Goal: Information Seeking & Learning: Check status

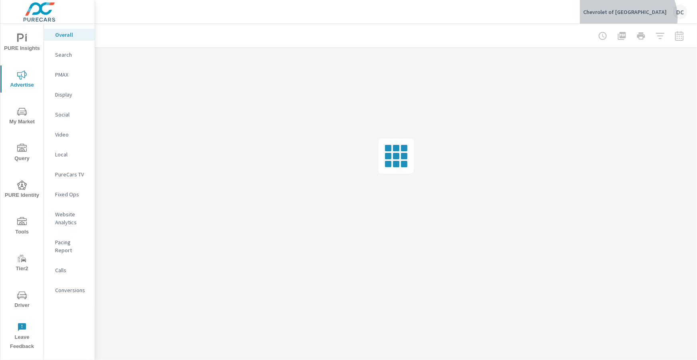
click at [654, 18] on div "Chevrolet of Culver City DC" at bounding box center [635, 12] width 104 height 14
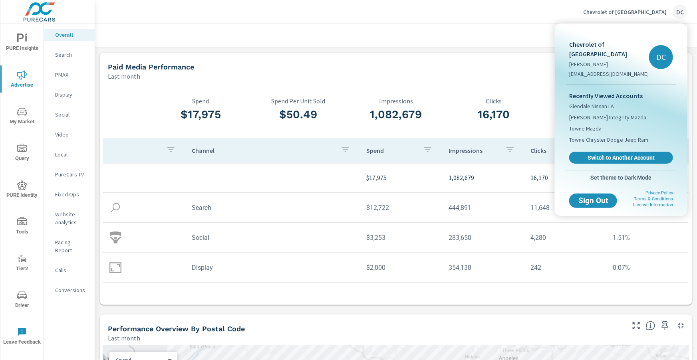
click at [24, 38] on div at bounding box center [348, 180] width 697 height 360
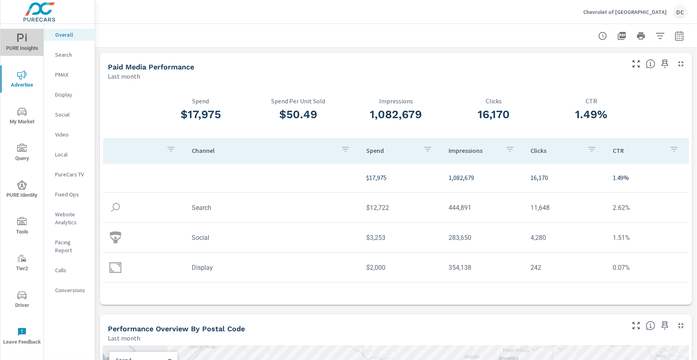
click at [24, 38] on icon "nav menu" at bounding box center [22, 39] width 10 height 10
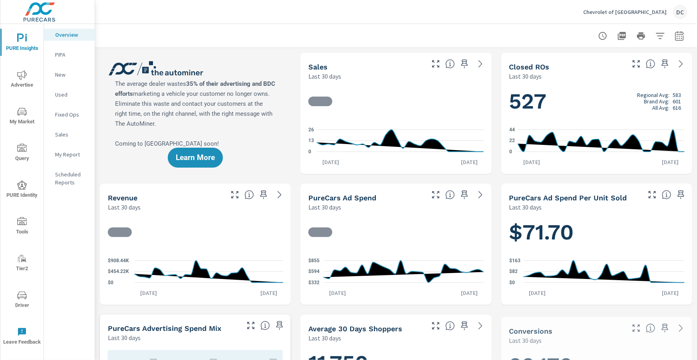
click at [68, 176] on p "Scheduled Reports" at bounding box center [71, 179] width 33 height 16
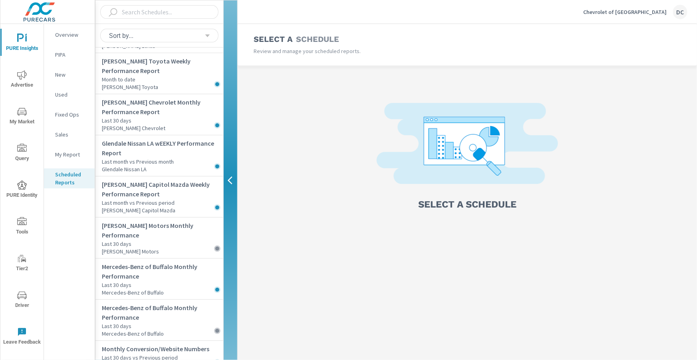
scroll to position [164, 0]
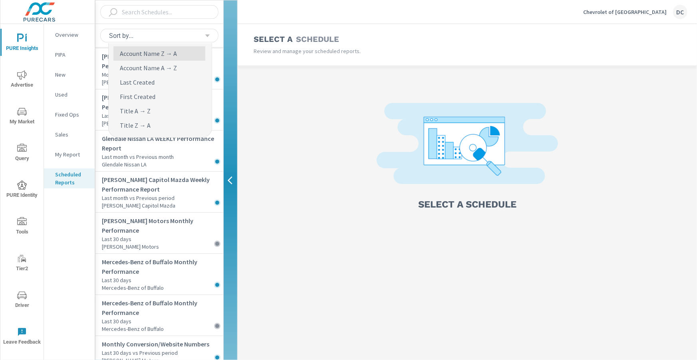
click at [160, 34] on div "Sort by..." at bounding box center [156, 36] width 96 height 8
click at [163, 10] on input "text" at bounding box center [162, 12] width 87 height 14
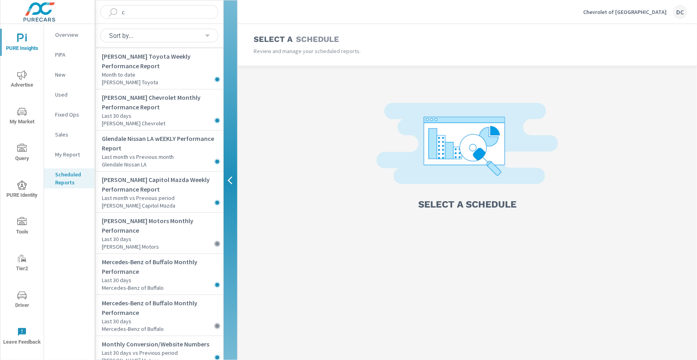
scroll to position [0, 0]
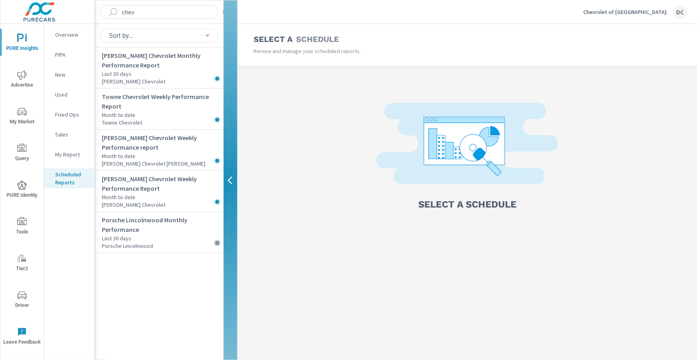
type input "chev"
click at [31, 81] on span "Advertise" at bounding box center [22, 80] width 38 height 20
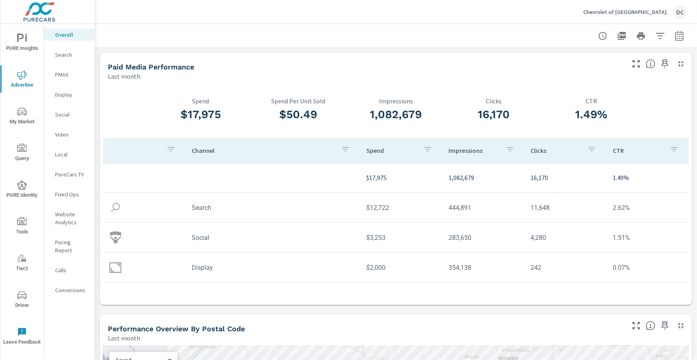
click at [68, 55] on p "Search" at bounding box center [71, 55] width 33 height 8
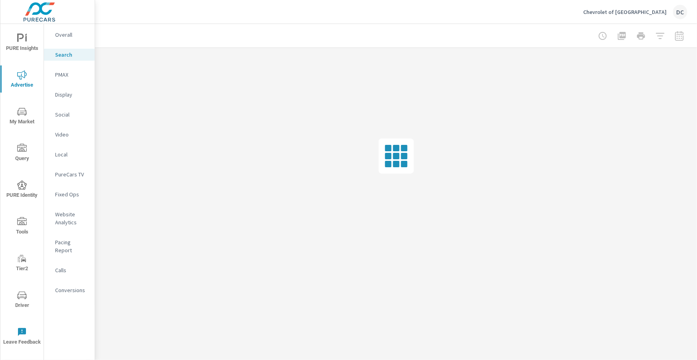
click at [75, 41] on nav "Overall Search PMAX Display Social Video Local PureCars TV Fixed Ops Website An…" at bounding box center [69, 166] width 51 height 284
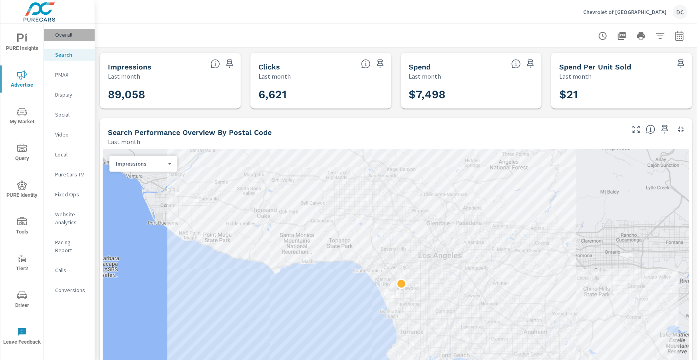
click at [76, 36] on p "Overall" at bounding box center [71, 35] width 33 height 8
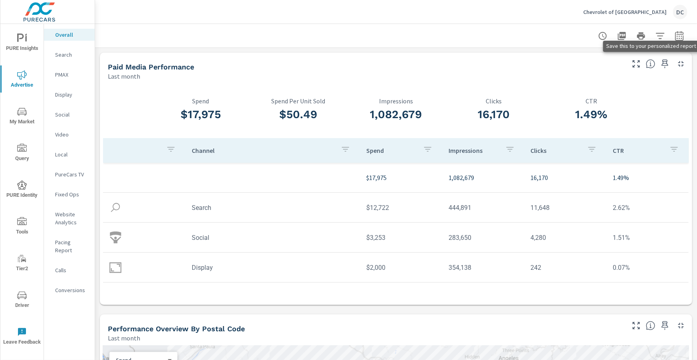
click at [667, 64] on icon "button" at bounding box center [665, 64] width 7 height 9
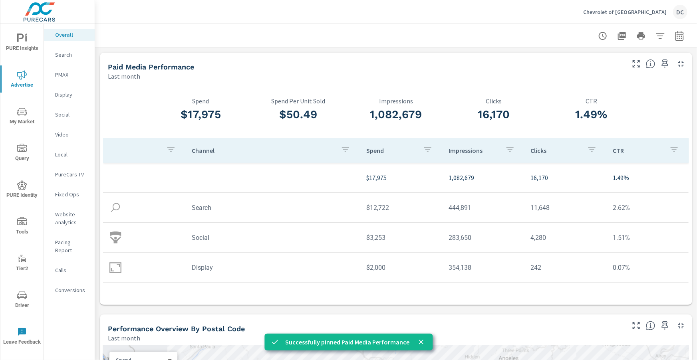
click at [62, 53] on p "Search" at bounding box center [71, 55] width 33 height 8
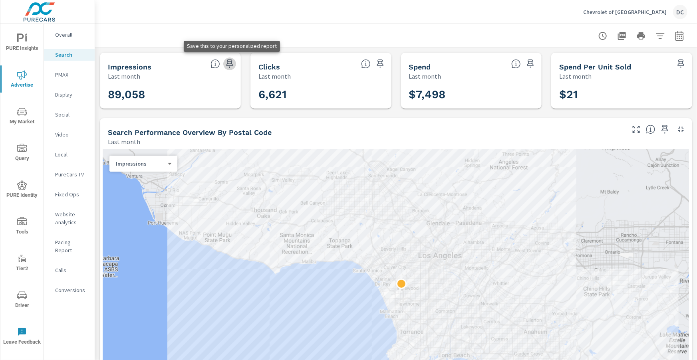
click at [229, 63] on icon "button" at bounding box center [230, 64] width 10 height 10
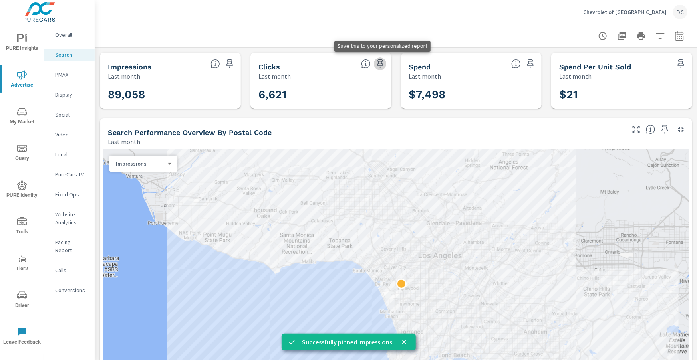
click at [379, 62] on icon "button" at bounding box center [380, 64] width 10 height 10
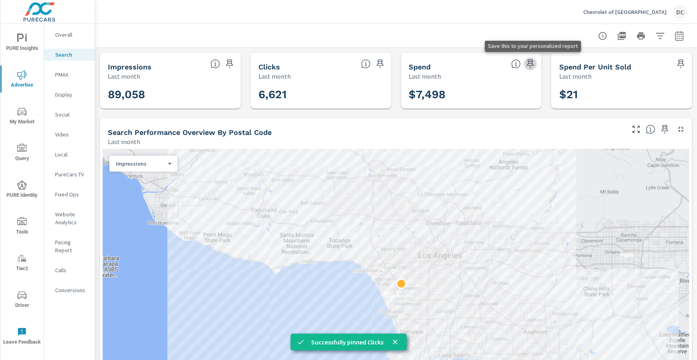
click at [534, 66] on icon "button" at bounding box center [531, 64] width 10 height 10
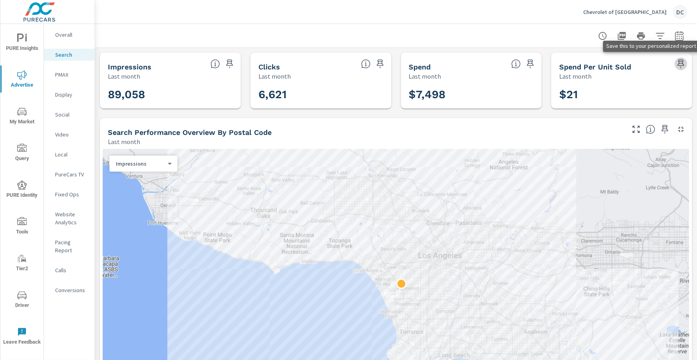
click at [683, 65] on icon "button" at bounding box center [681, 64] width 10 height 10
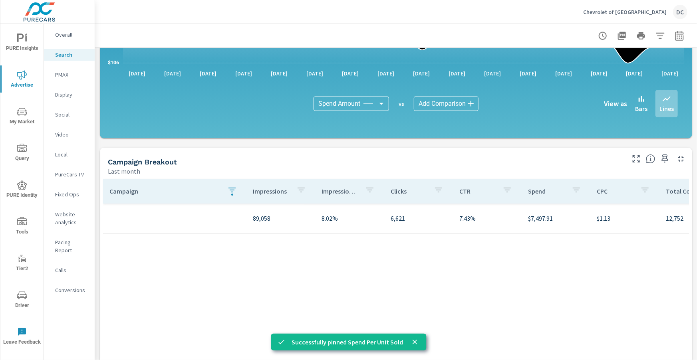
scroll to position [539, 0]
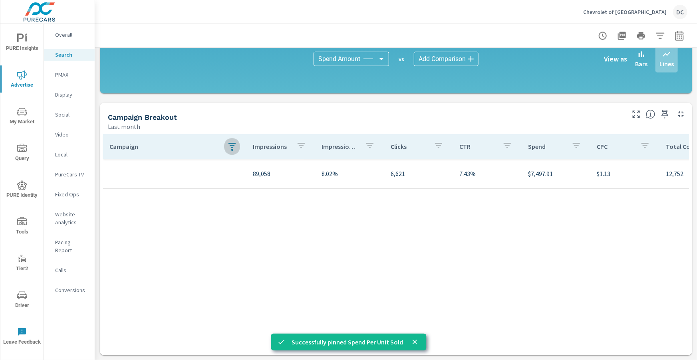
click at [229, 146] on icon "button" at bounding box center [231, 145] width 7 height 5
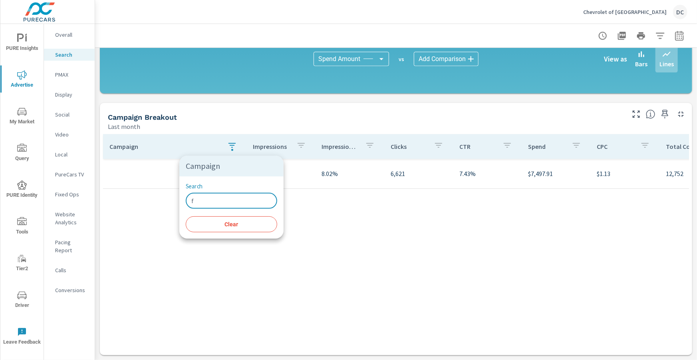
click at [199, 198] on input "f" at bounding box center [231, 201] width 91 height 16
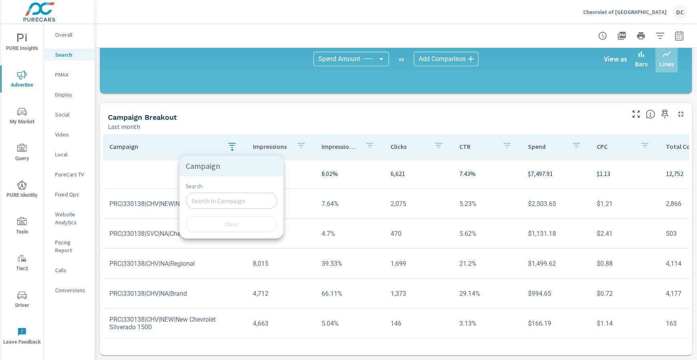
click at [314, 119] on div at bounding box center [348, 180] width 697 height 360
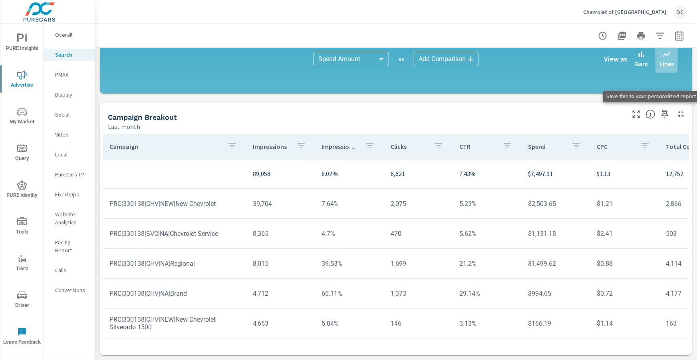
click at [667, 113] on icon "button" at bounding box center [665, 114] width 7 height 9
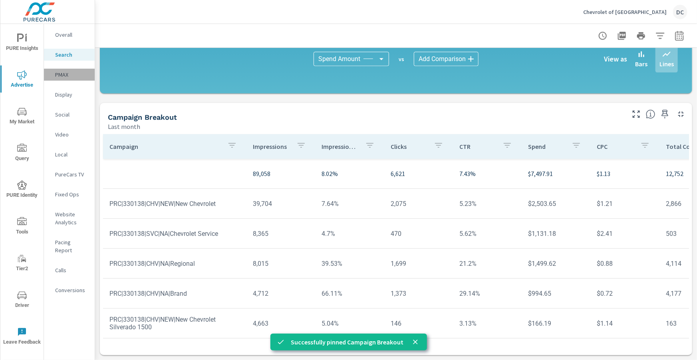
click at [58, 73] on p "PMAX" at bounding box center [71, 75] width 33 height 8
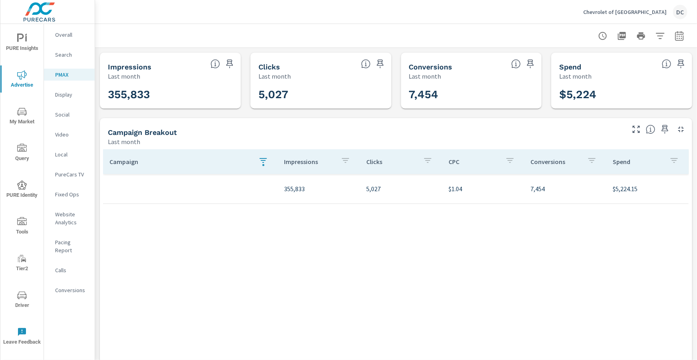
click at [267, 163] on icon "button" at bounding box center [263, 161] width 10 height 10
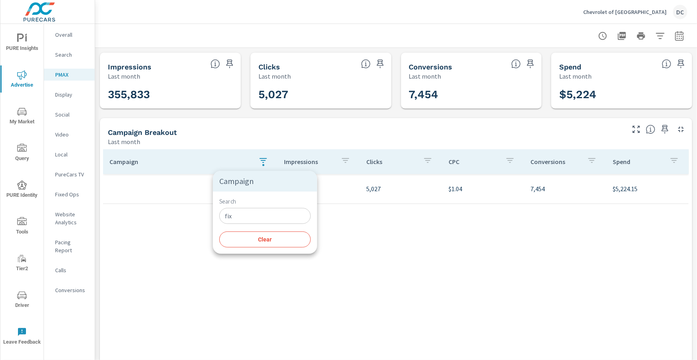
click at [234, 218] on input "fix" at bounding box center [264, 216] width 91 height 16
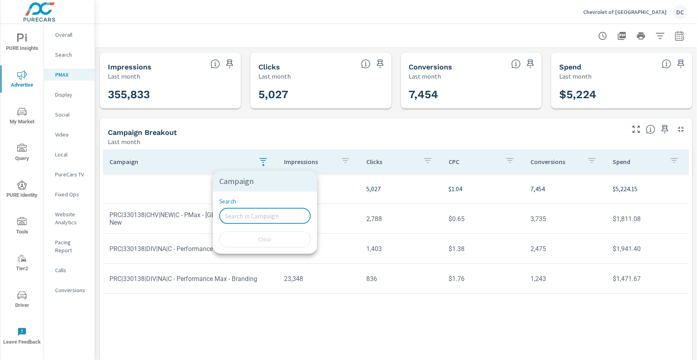
click at [251, 131] on div at bounding box center [348, 180] width 697 height 360
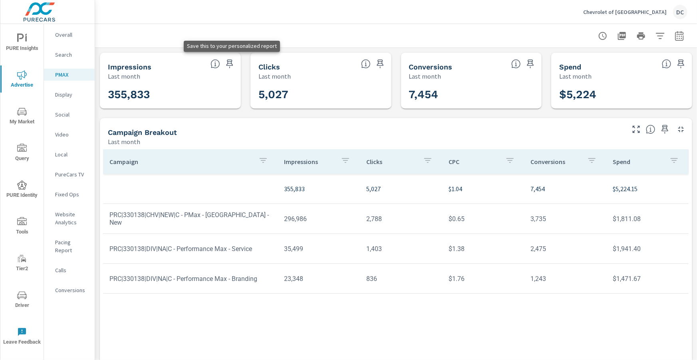
click at [230, 64] on icon "button" at bounding box center [230, 64] width 10 height 10
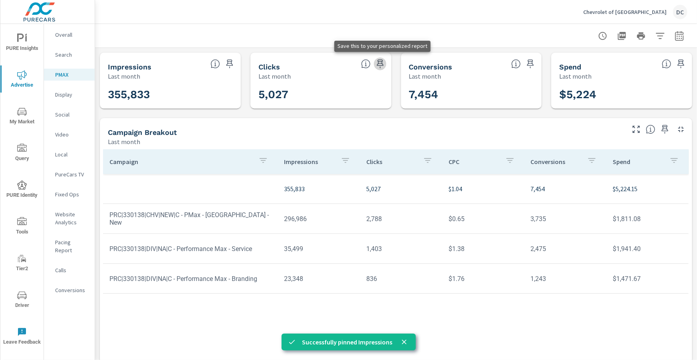
click at [381, 66] on icon "button" at bounding box center [380, 64] width 10 height 10
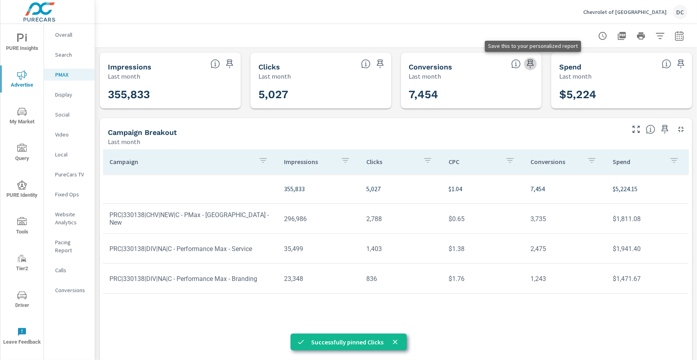
click at [530, 65] on icon "button" at bounding box center [530, 64] width 7 height 9
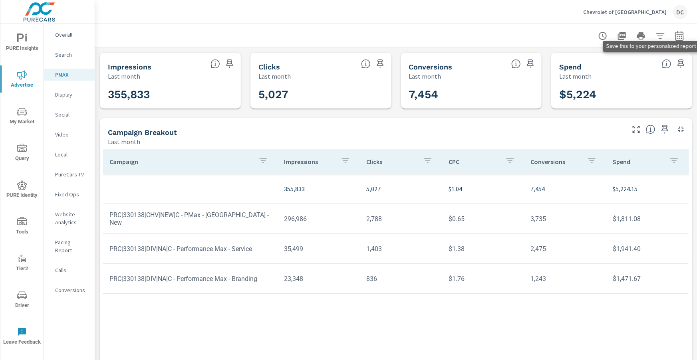
click at [680, 64] on icon "button" at bounding box center [681, 64] width 10 height 10
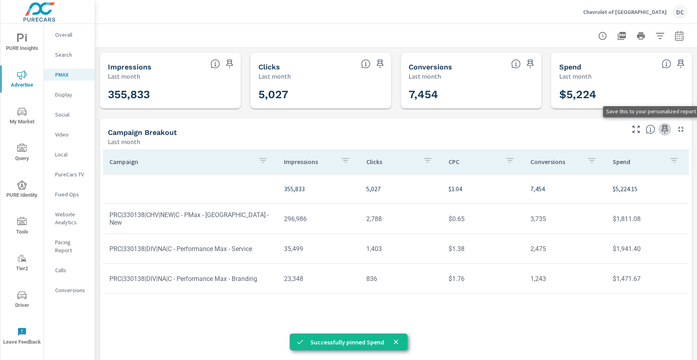
click at [666, 129] on icon "button" at bounding box center [665, 129] width 7 height 9
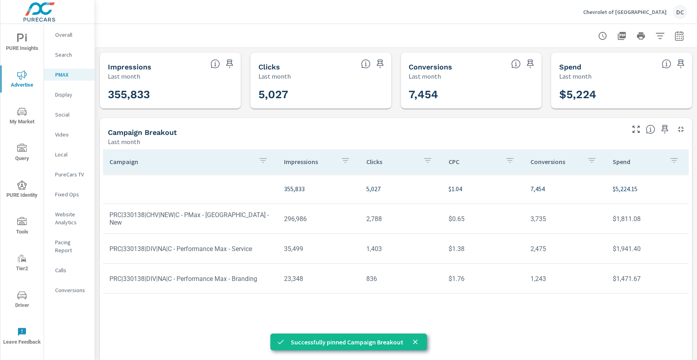
click at [62, 95] on p "Display" at bounding box center [71, 95] width 33 height 8
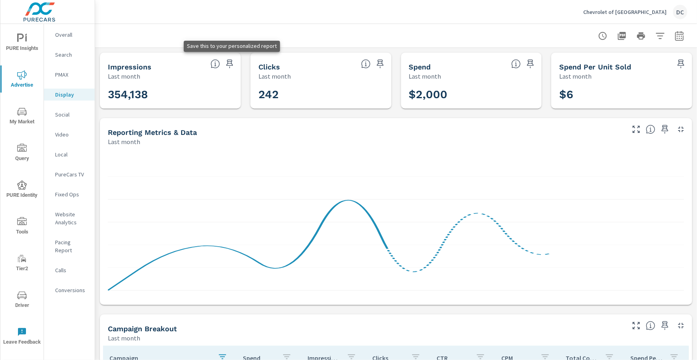
click at [228, 64] on icon "button" at bounding box center [229, 64] width 7 height 9
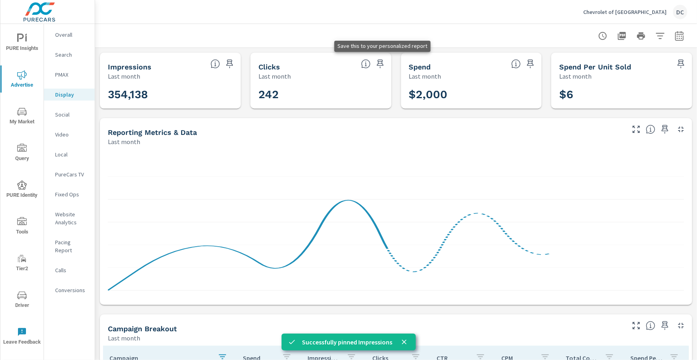
click at [383, 62] on icon "button" at bounding box center [380, 64] width 10 height 10
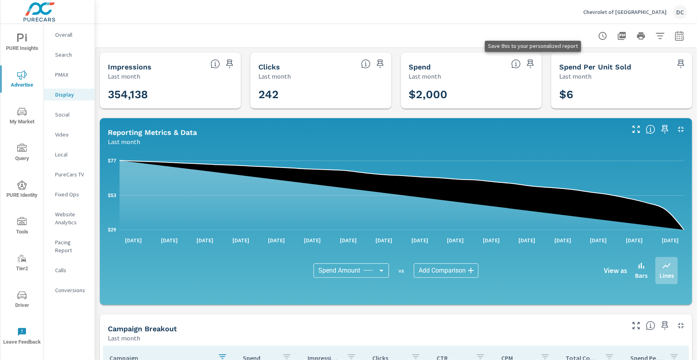
click at [530, 63] on icon "button" at bounding box center [531, 64] width 10 height 10
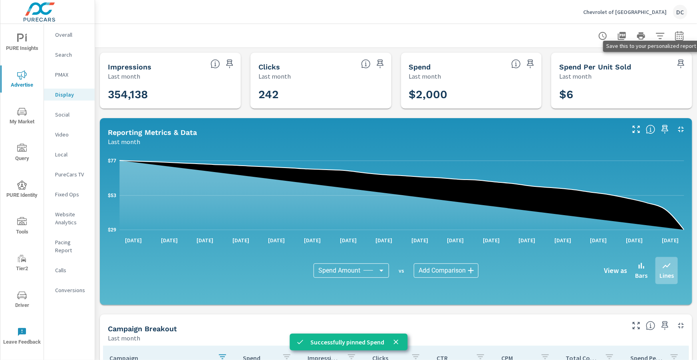
click at [680, 64] on icon "button" at bounding box center [681, 64] width 10 height 10
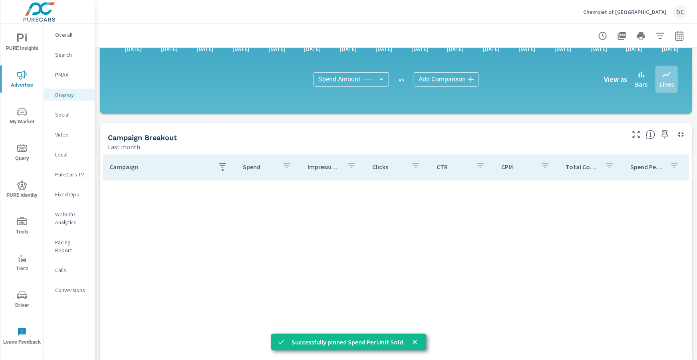
scroll to position [212, 0]
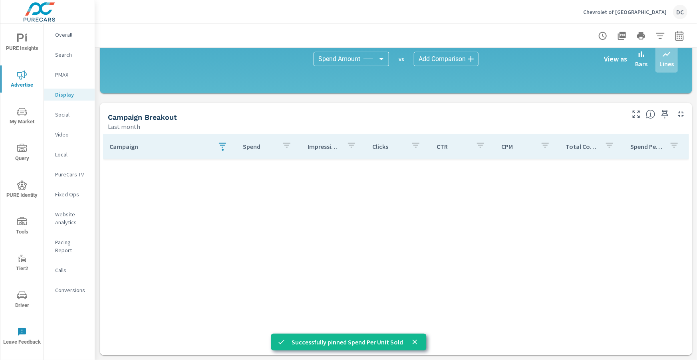
click at [221, 142] on icon "button" at bounding box center [223, 146] width 10 height 10
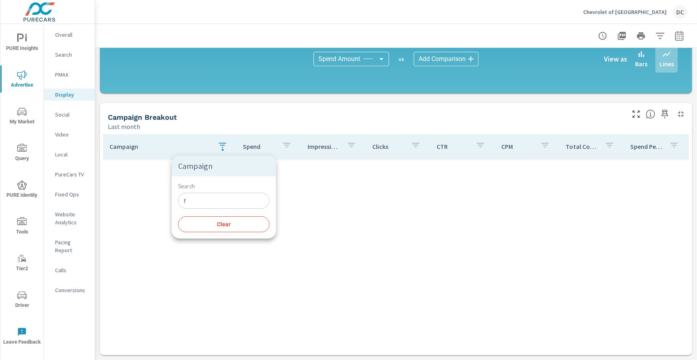
click at [216, 197] on input "f" at bounding box center [223, 201] width 91 height 16
drag, startPoint x: 330, startPoint y: 250, endPoint x: 435, endPoint y: 215, distance: 111.1
click at [330, 250] on div at bounding box center [348, 180] width 697 height 360
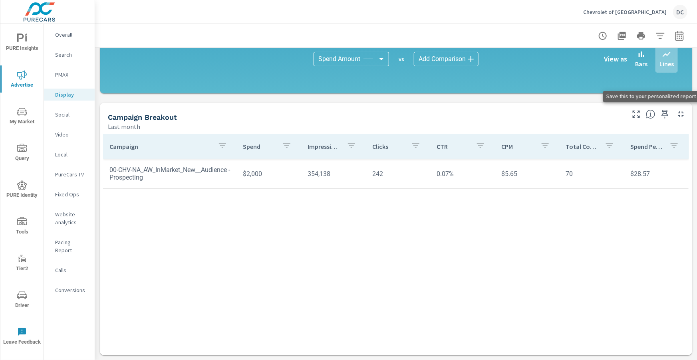
click at [663, 116] on icon "button" at bounding box center [665, 114] width 10 height 10
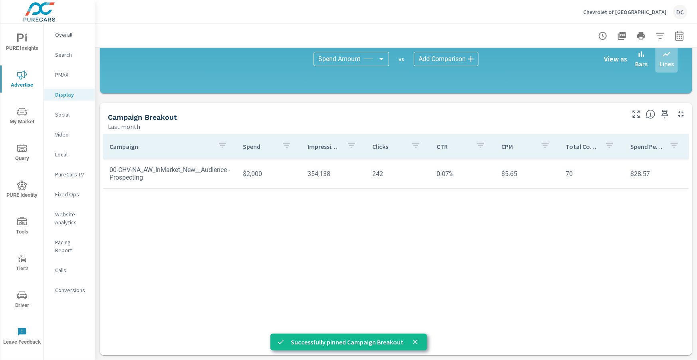
click at [63, 120] on div "Social" at bounding box center [69, 115] width 51 height 12
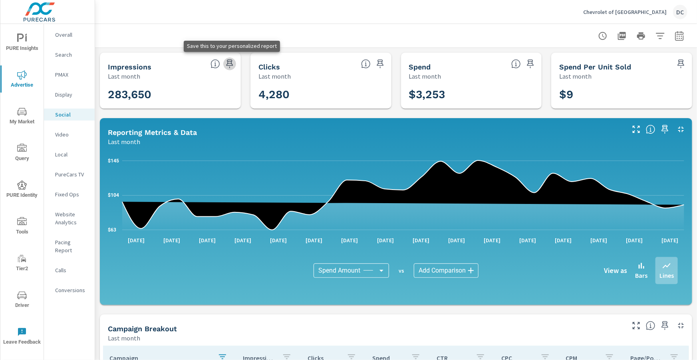
click at [232, 62] on icon "button" at bounding box center [230, 64] width 10 height 10
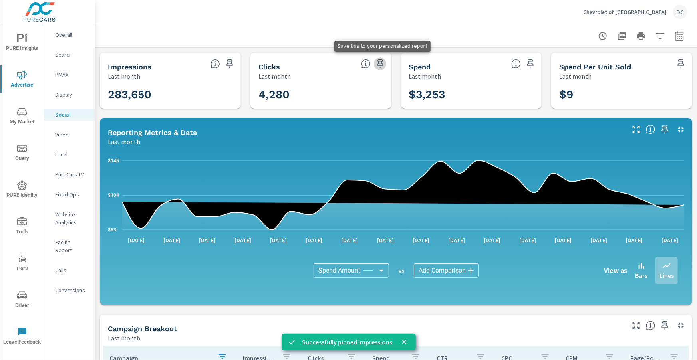
click at [380, 64] on icon "button" at bounding box center [380, 64] width 10 height 10
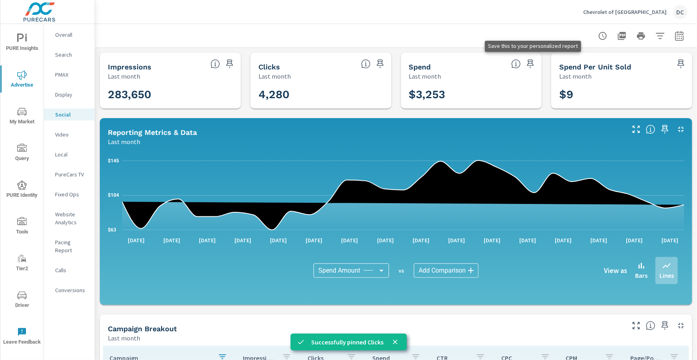
click at [531, 62] on icon "button" at bounding box center [531, 64] width 10 height 10
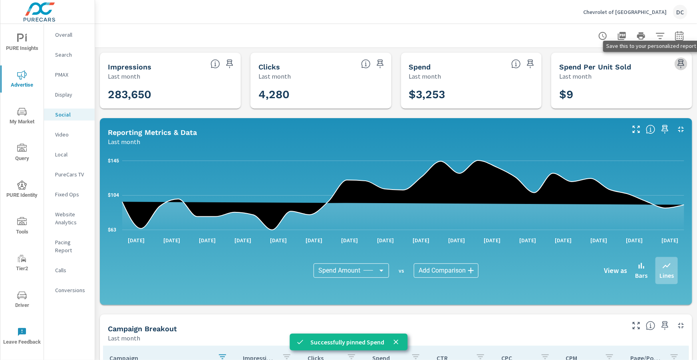
click at [682, 66] on icon "button" at bounding box center [681, 64] width 7 height 9
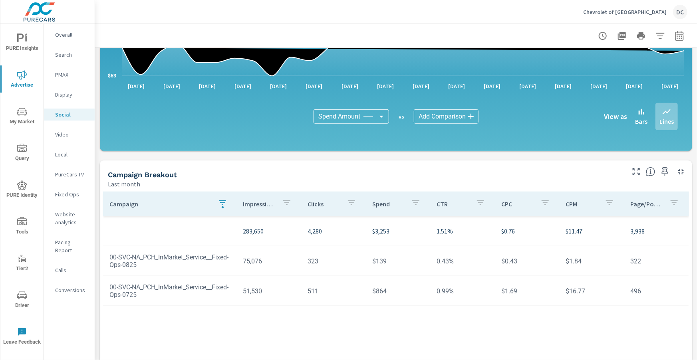
scroll to position [212, 0]
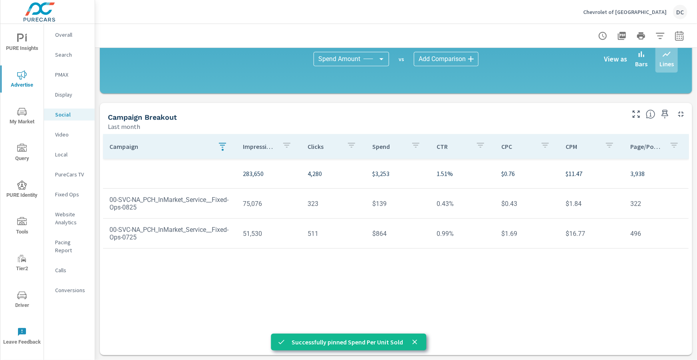
click at [221, 153] on button "button" at bounding box center [222, 146] width 16 height 18
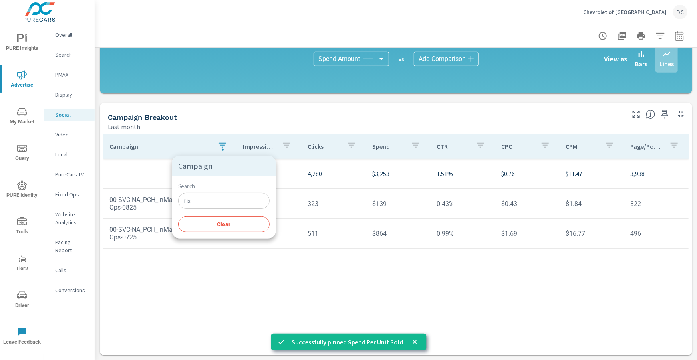
click at [204, 201] on input "fix" at bounding box center [223, 201] width 91 height 16
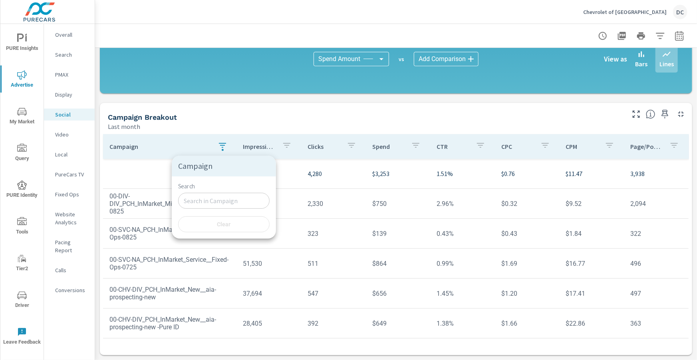
click at [326, 115] on div at bounding box center [348, 180] width 697 height 360
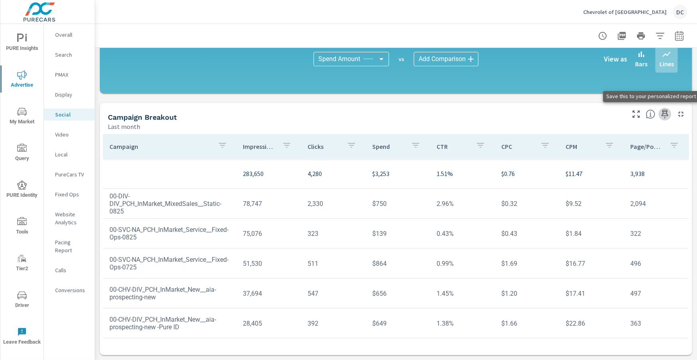
click at [666, 116] on icon "button" at bounding box center [665, 114] width 7 height 9
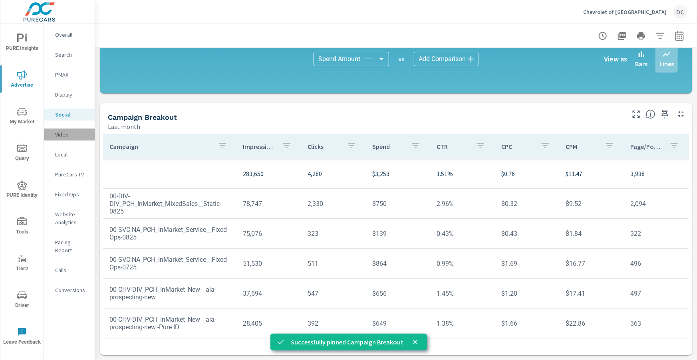
click at [64, 137] on p "Video" at bounding box center [71, 135] width 33 height 8
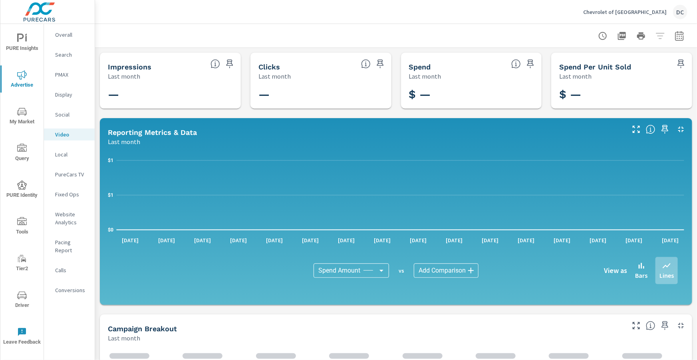
click at [62, 155] on p "Local" at bounding box center [71, 155] width 33 height 8
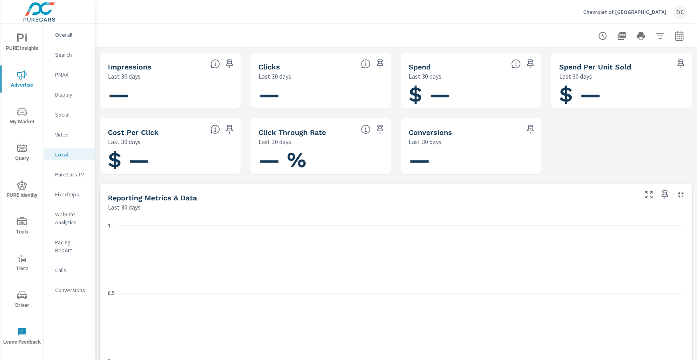
click at [64, 175] on p "PureCars TV" at bounding box center [71, 175] width 33 height 8
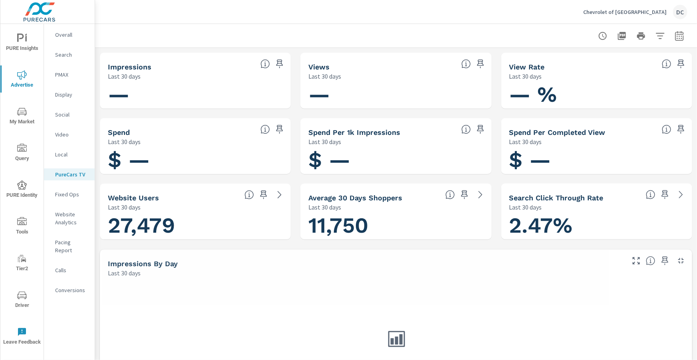
click at [65, 193] on p "Fixed Ops" at bounding box center [71, 195] width 33 height 8
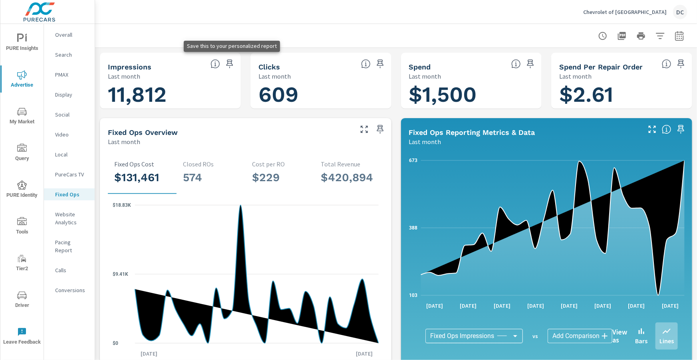
click at [231, 63] on icon "button" at bounding box center [230, 64] width 10 height 10
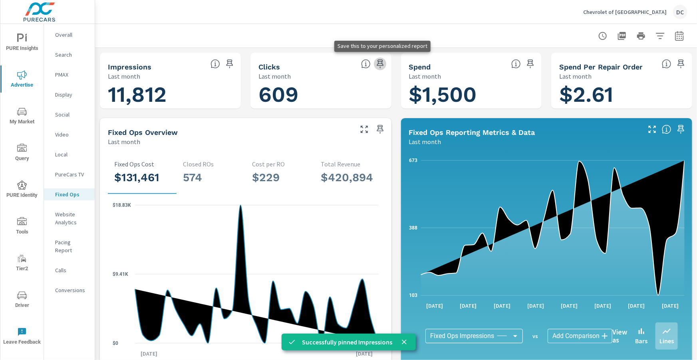
click at [380, 65] on icon "button" at bounding box center [380, 64] width 7 height 9
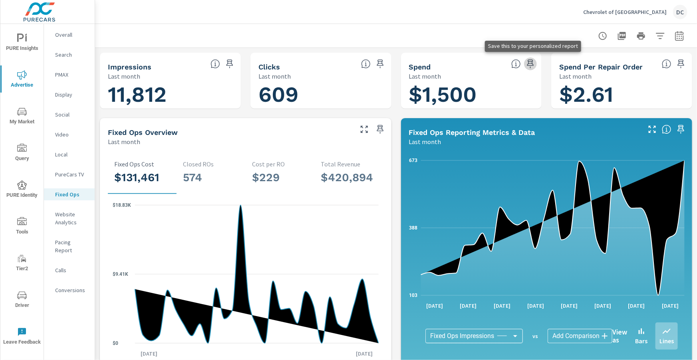
click at [531, 66] on icon "button" at bounding box center [530, 64] width 7 height 9
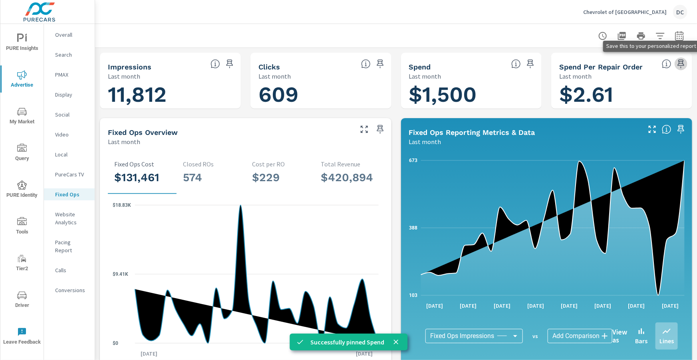
click at [681, 63] on icon "button" at bounding box center [681, 64] width 7 height 9
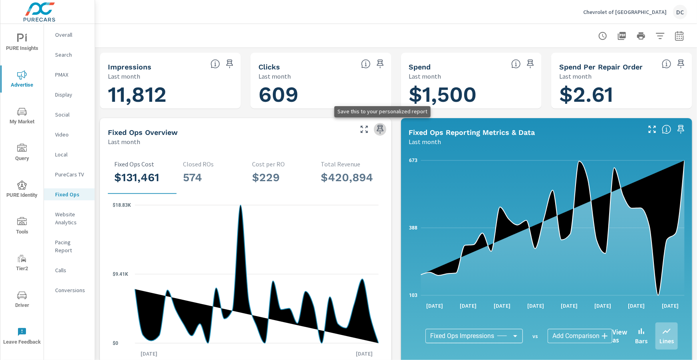
click at [380, 129] on icon "button" at bounding box center [380, 130] width 10 height 10
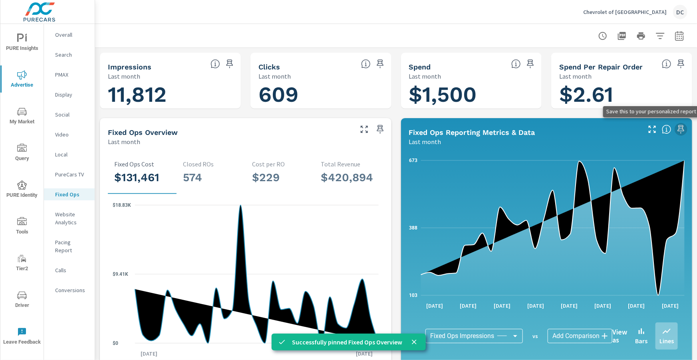
click at [681, 129] on icon "button" at bounding box center [681, 130] width 10 height 10
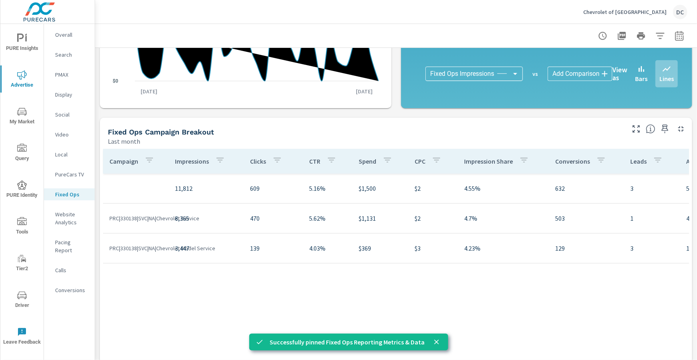
scroll to position [267, 0]
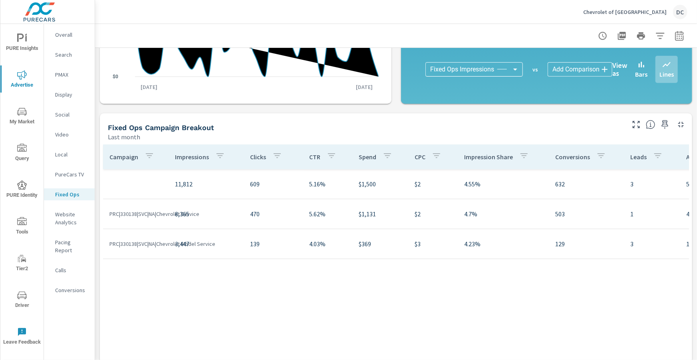
click at [147, 156] on icon "button" at bounding box center [149, 155] width 7 height 5
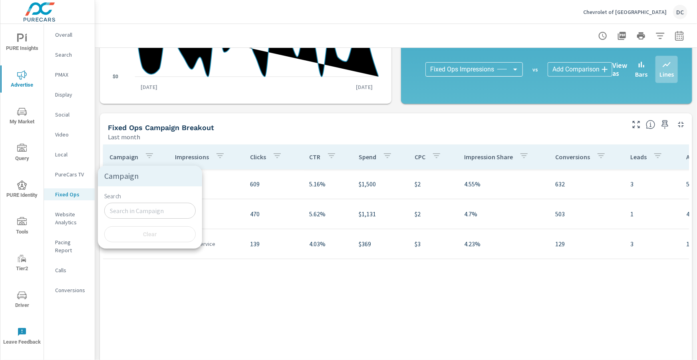
click at [147, 156] on div at bounding box center [348, 180] width 697 height 360
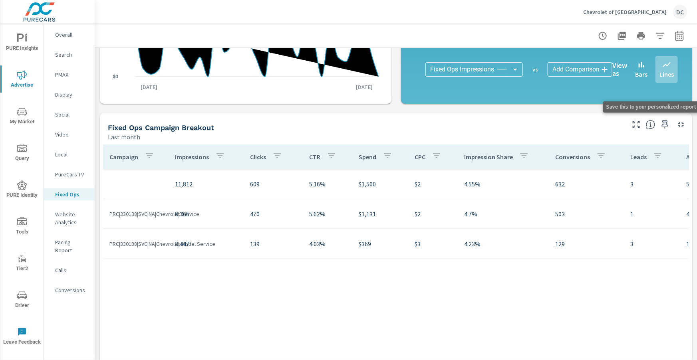
click at [669, 126] on icon "button" at bounding box center [665, 125] width 10 height 10
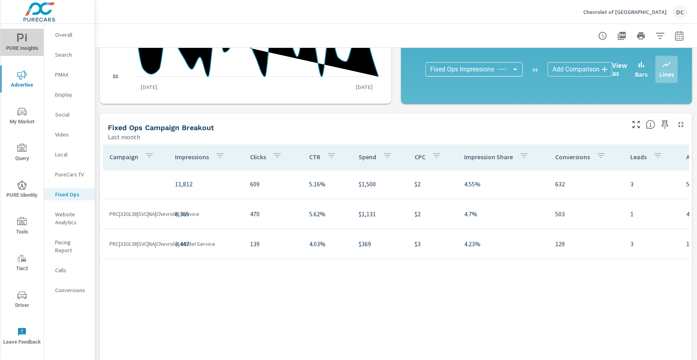
click at [27, 43] on span "PURE Insights" at bounding box center [22, 44] width 38 height 20
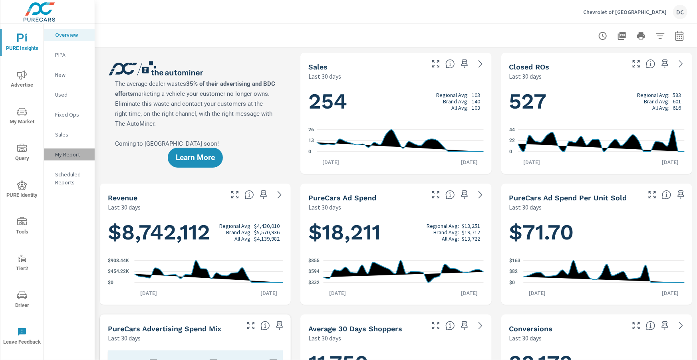
click at [69, 157] on p "My Report" at bounding box center [71, 155] width 33 height 8
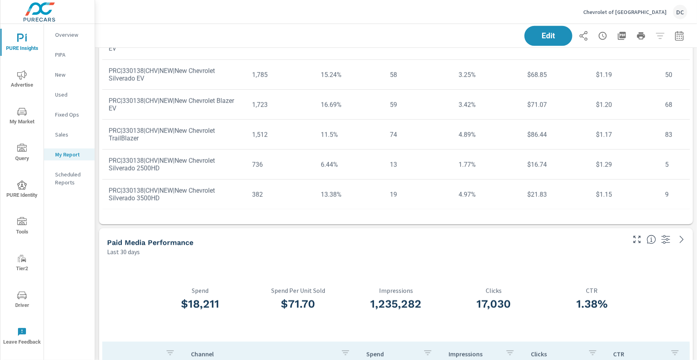
scroll to position [161, 0]
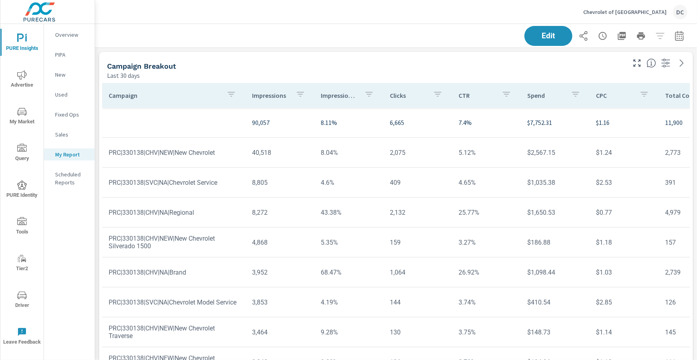
click at [547, 47] on div "Edit" at bounding box center [396, 36] width 583 height 24
click at [548, 43] on button "Edit" at bounding box center [549, 36] width 50 height 21
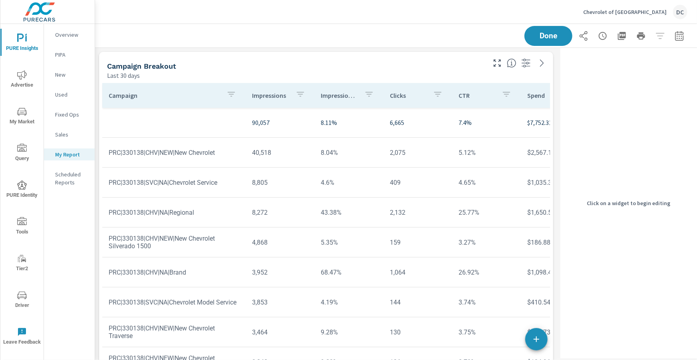
click at [418, 63] on div "Campaign Breakout" at bounding box center [295, 66] width 377 height 9
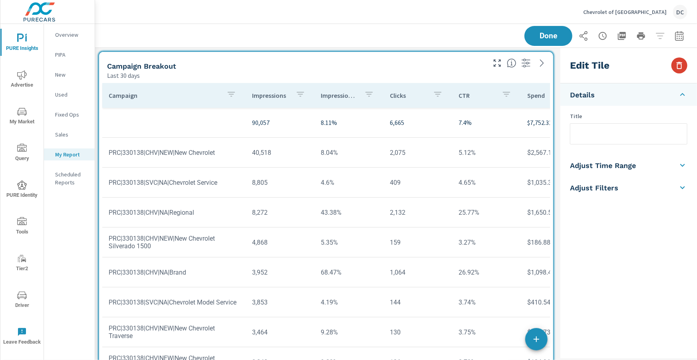
click at [677, 67] on icon "button" at bounding box center [680, 65] width 6 height 7
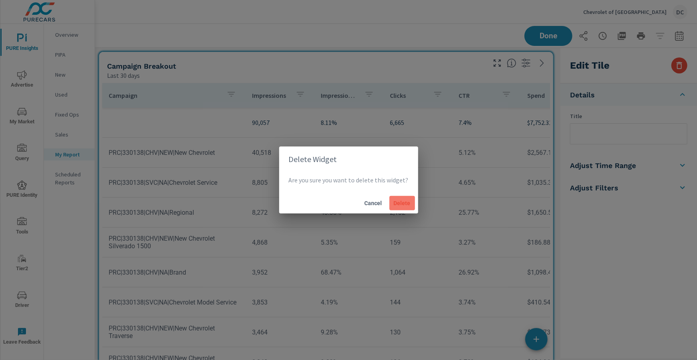
click at [404, 202] on span "Delete" at bounding box center [402, 203] width 19 height 7
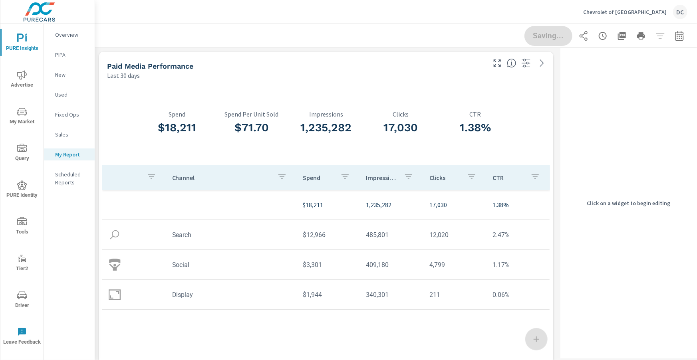
scroll to position [3035, 463]
click at [537, 38] on span "Done" at bounding box center [548, 36] width 33 height 8
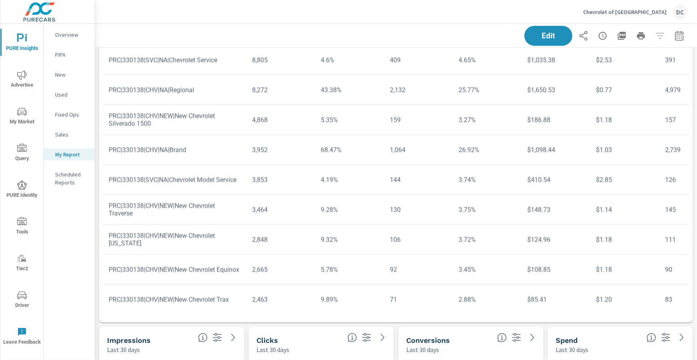
scroll to position [560, 0]
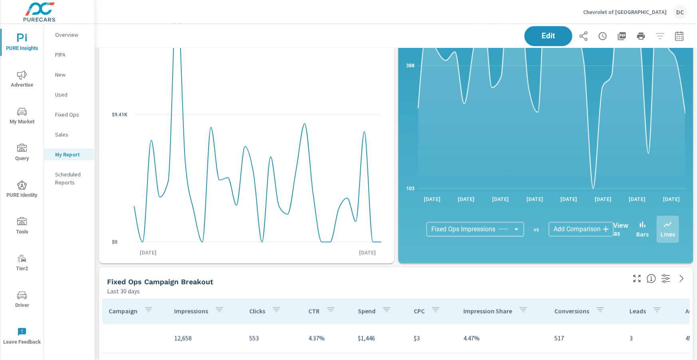
scroll to position [2451, 0]
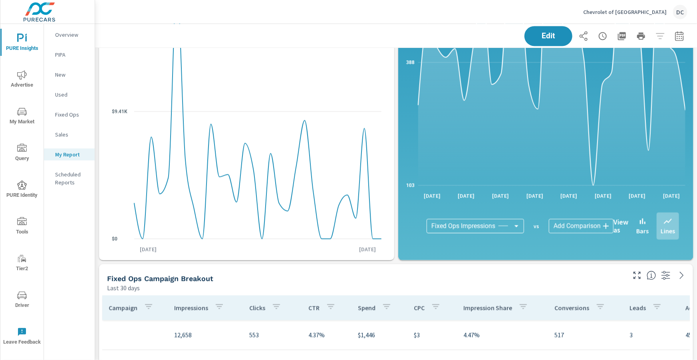
click at [605, 37] on icon "button" at bounding box center [603, 36] width 10 height 10
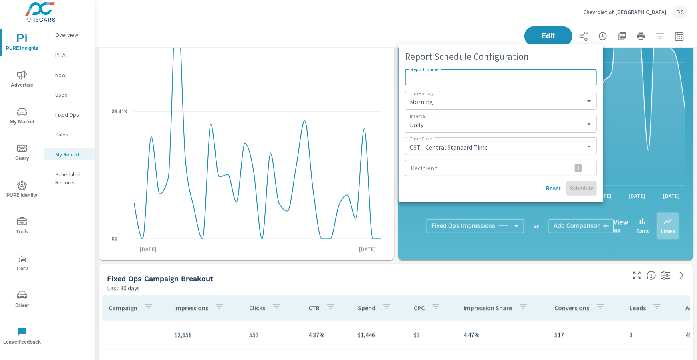
click at [481, 71] on input "Report Name" at bounding box center [501, 77] width 192 height 16
type input "Chevrolet Of Culver City Weekly performance"
click at [483, 122] on select "Daily Weekly Monthly" at bounding box center [500, 124] width 185 height 12
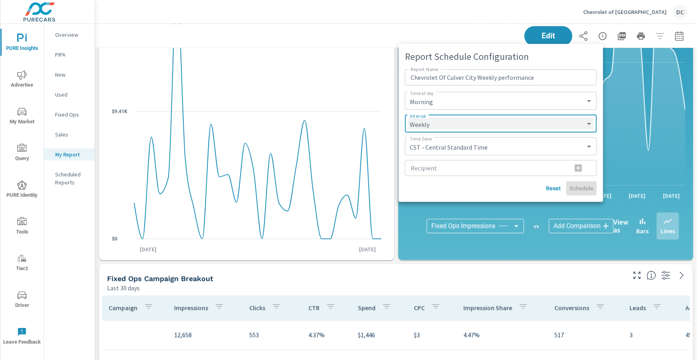
click at [408, 118] on select "Daily Weekly Monthly" at bounding box center [500, 124] width 185 height 12
select select "Weekly"
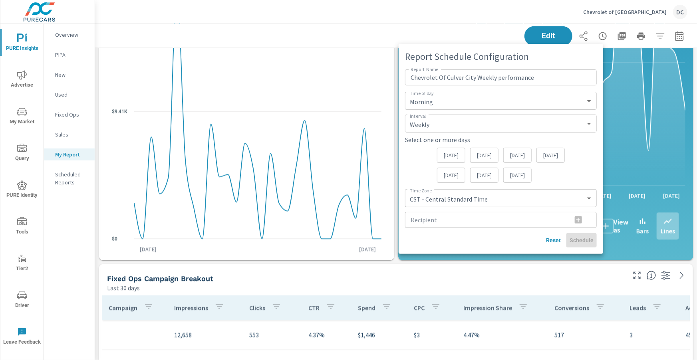
click at [481, 157] on p "Monday" at bounding box center [484, 155] width 15 height 8
click at [463, 195] on select "CST - Central Standard Time CDT - Central Daylight Time EST - Eastern Standard …" at bounding box center [500, 199] width 185 height 12
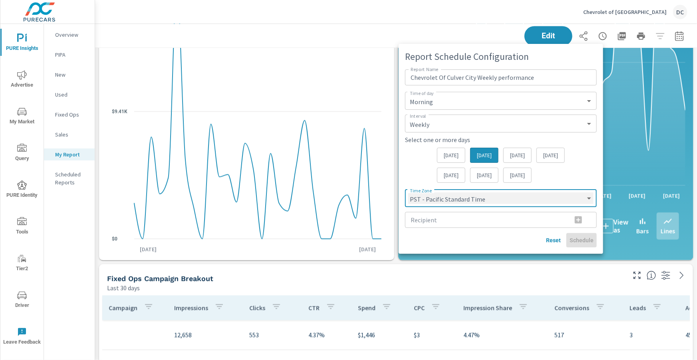
click at [408, 193] on select "CST - Central Standard Time CDT - Central Daylight Time EST - Eastern Standard …" at bounding box center [500, 199] width 185 height 12
select select "PST"
click at [462, 220] on input "Recipient" at bounding box center [485, 220] width 161 height 16
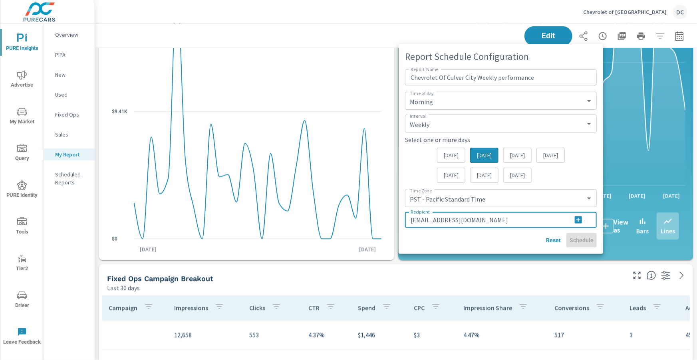
type input "nb@driveculvercity.com"
click at [578, 220] on icon "button" at bounding box center [579, 220] width 10 height 10
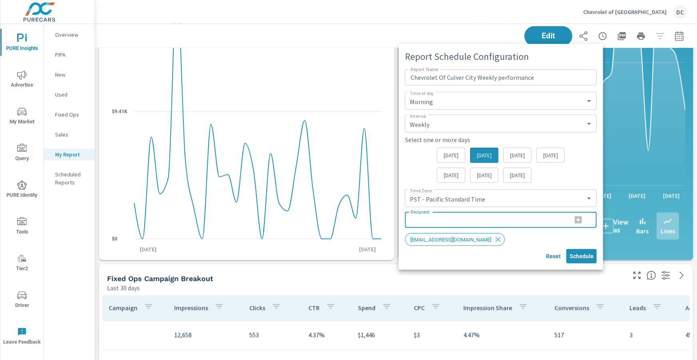
click at [504, 222] on input "Recipient" at bounding box center [485, 220] width 161 height 16
click at [437, 221] on input "kurt@cdsagency" at bounding box center [485, 220] width 161 height 16
type input "kurt@cds.agency"
click at [578, 220] on icon "button" at bounding box center [579, 220] width 10 height 10
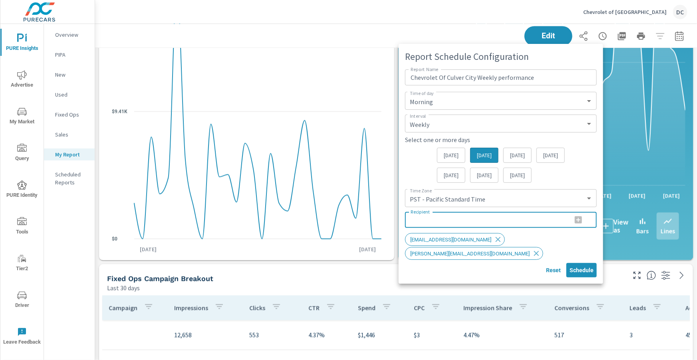
click at [440, 222] on input "Recipient" at bounding box center [485, 220] width 161 height 16
click at [423, 223] on input "hcox@driveculvercity.com" at bounding box center [485, 220] width 161 height 16
type input "way@driveculvercity.com"
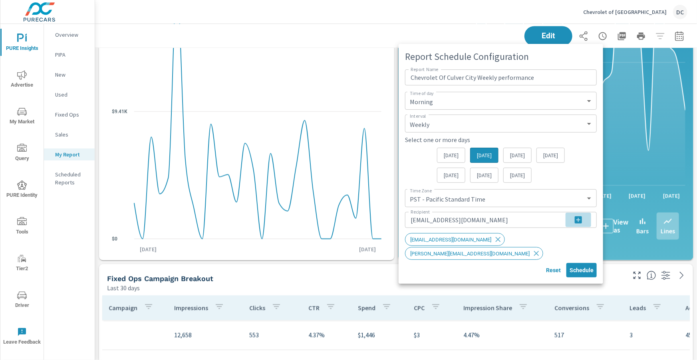
click at [579, 220] on icon "button" at bounding box center [579, 220] width 10 height 10
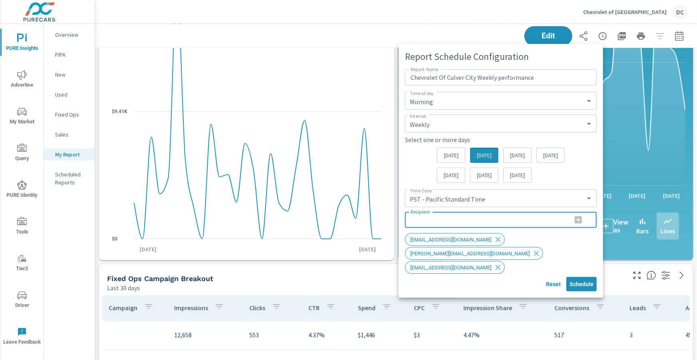
click at [414, 218] on input "Recipient" at bounding box center [485, 220] width 161 height 16
click at [412, 222] on input "ncox@driveculvercity.com" at bounding box center [485, 220] width 161 height 16
click at [414, 219] on input "ncox@driveculvercity.com" at bounding box center [485, 220] width 161 height 16
type input "hcox@driveculvercity.com"
click at [578, 220] on icon "button" at bounding box center [579, 220] width 10 height 10
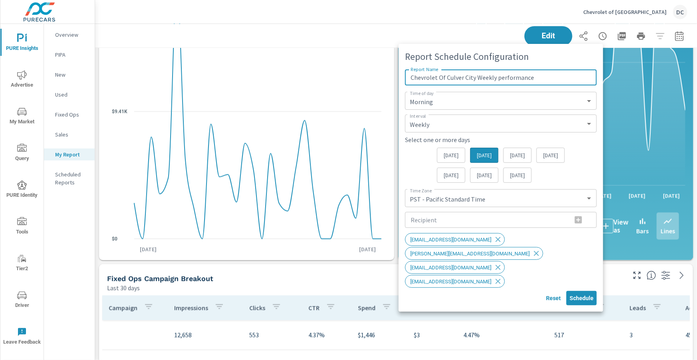
click at [500, 77] on input "Chevrolet Of Culver City Weekly performance" at bounding box center [501, 77] width 192 height 16
click at [537, 78] on input "Chevrolet Of Culver City Weekly Performance" at bounding box center [501, 77] width 192 height 16
type input "Chevrolet Of Culver City Weekly Performance Report"
click at [584, 295] on span "Schedule" at bounding box center [582, 298] width 24 height 7
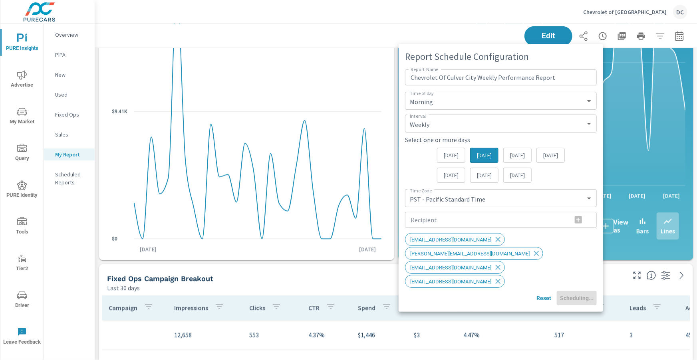
select select "Daily"
select select "CST"
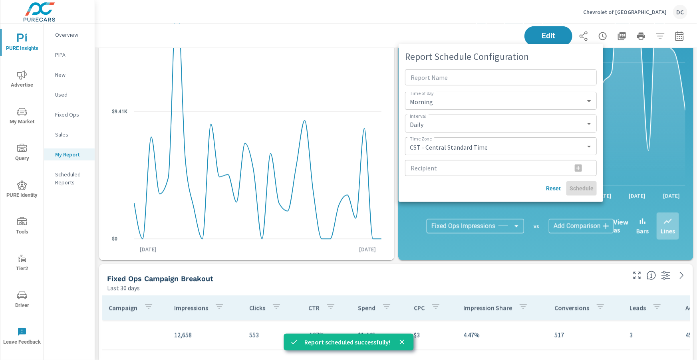
click at [24, 73] on div at bounding box center [348, 180] width 697 height 360
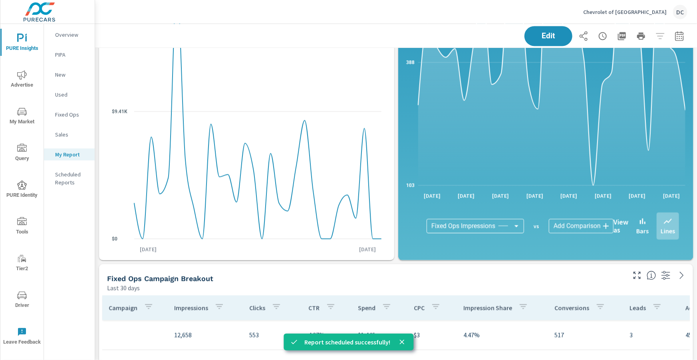
click at [24, 73] on icon "nav menu" at bounding box center [22, 75] width 10 height 10
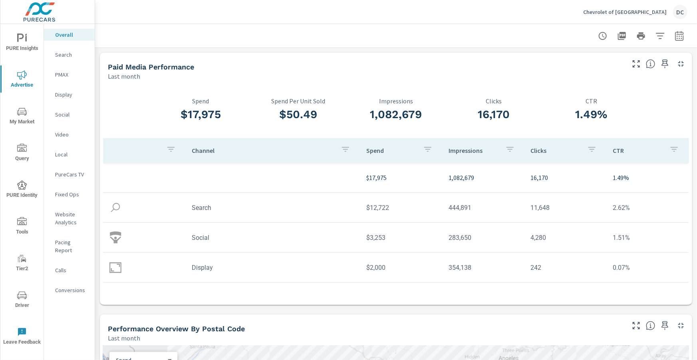
click at [648, 10] on p "Chevrolet of [GEOGRAPHIC_DATA]" at bounding box center [624, 11] width 83 height 7
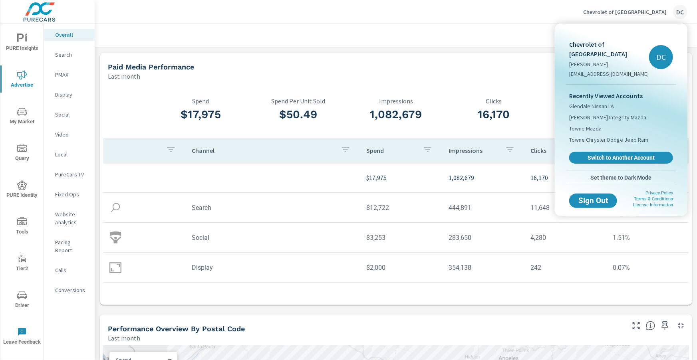
click at [619, 154] on span "Switch to Another Account" at bounding box center [621, 157] width 95 height 7
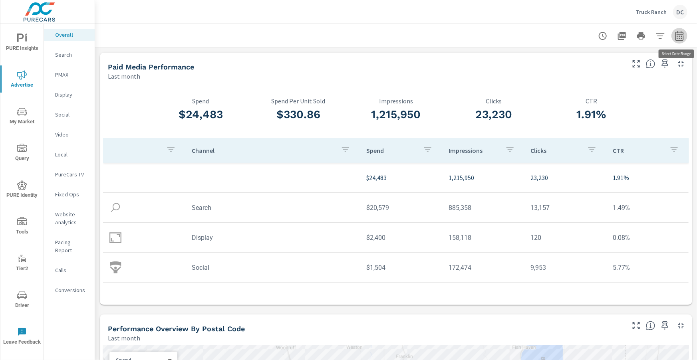
click at [680, 37] on icon "button" at bounding box center [680, 36] width 10 height 10
select select "Last month"
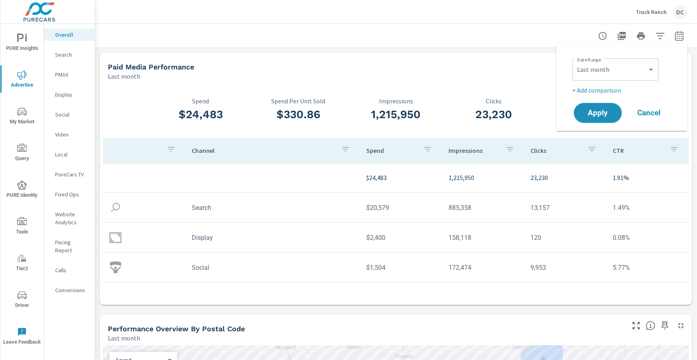
click at [613, 88] on p "+ Add comparison" at bounding box center [623, 90] width 102 height 10
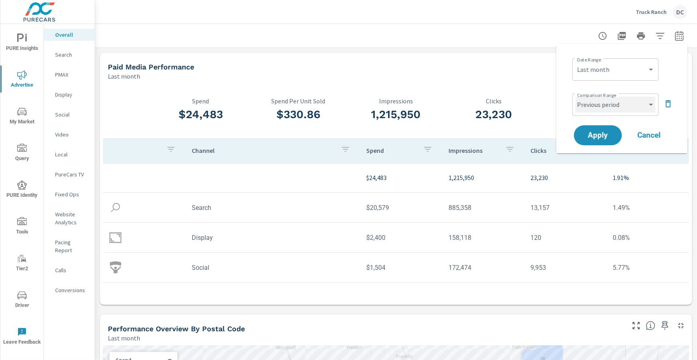
click at [612, 103] on select "Custom Previous period Previous month Previous year" at bounding box center [616, 105] width 80 height 16
click at [576, 97] on select "Custom Previous period Previous month Previous year" at bounding box center [616, 105] width 80 height 16
select select "Previous month"
click at [607, 132] on span "Apply" at bounding box center [598, 136] width 33 height 8
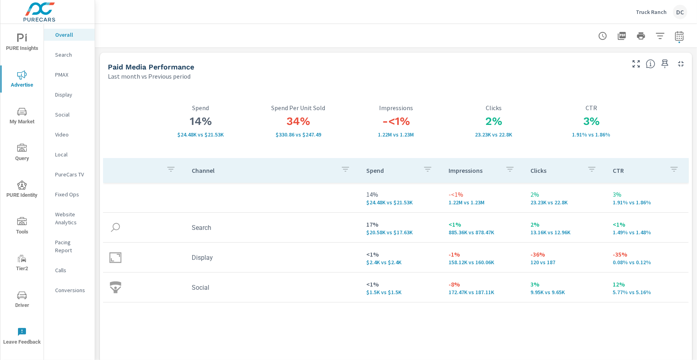
click at [67, 53] on p "Search" at bounding box center [71, 55] width 33 height 8
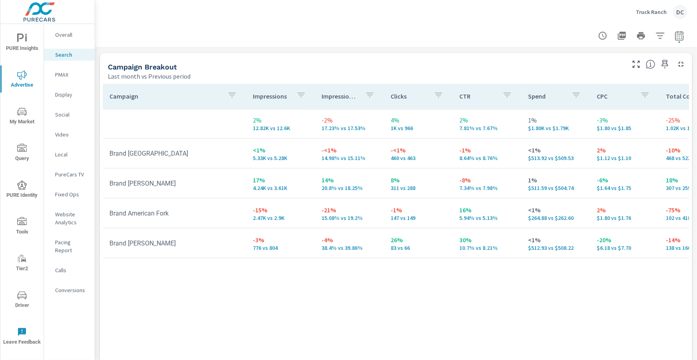
scroll to position [792, 0]
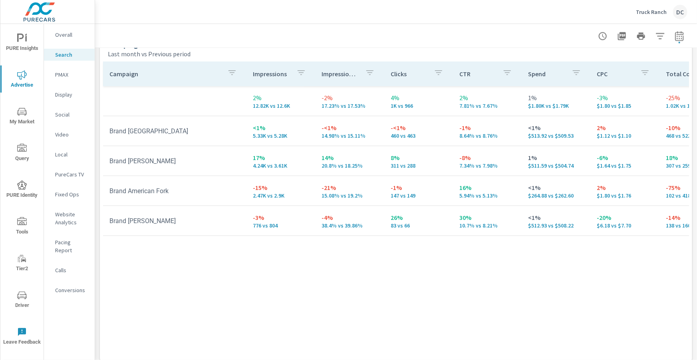
click at [73, 76] on p "PMAX" at bounding box center [71, 75] width 33 height 8
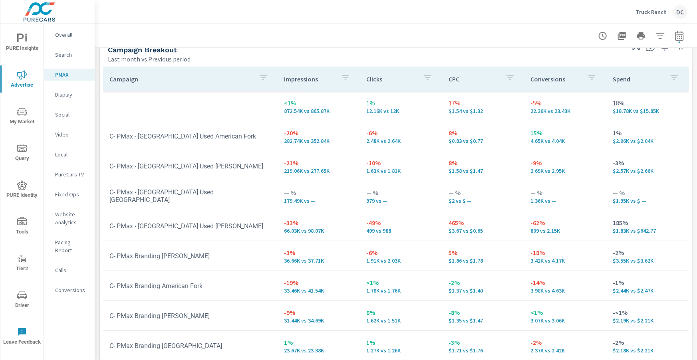
scroll to position [115, 0]
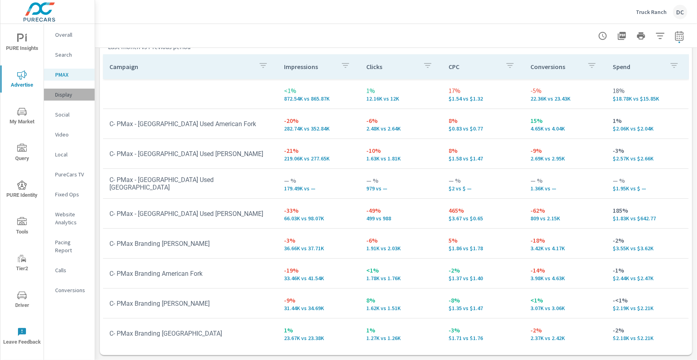
click at [69, 96] on p "Display" at bounding box center [71, 95] width 33 height 8
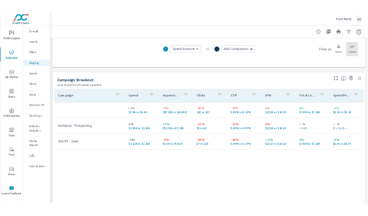
scroll to position [283, 0]
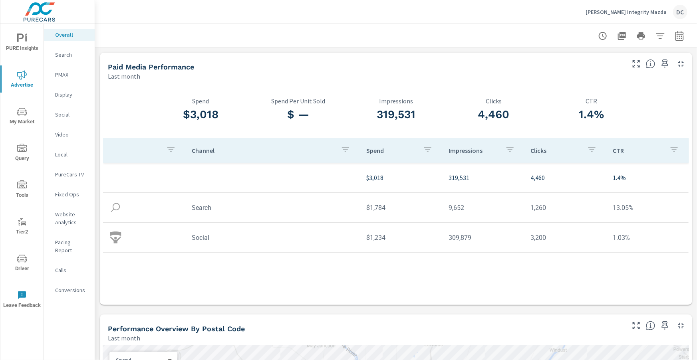
click at [64, 113] on p "Social" at bounding box center [71, 115] width 33 height 8
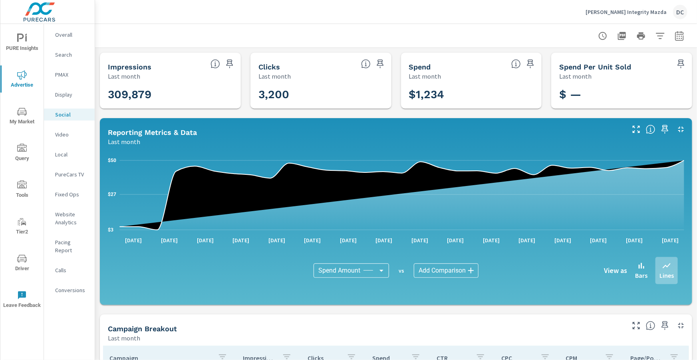
click at [65, 40] on div "Overall" at bounding box center [69, 35] width 51 height 12
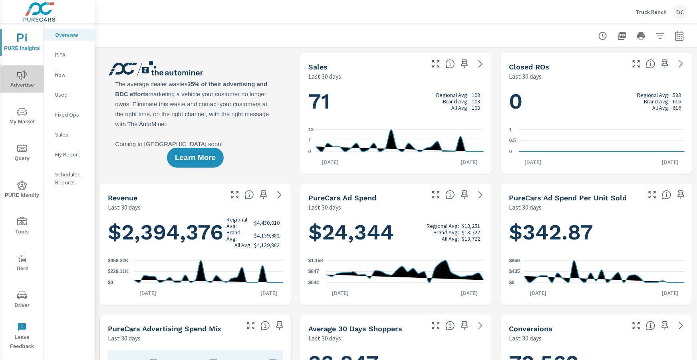
click at [22, 80] on span "Advertise" at bounding box center [22, 80] width 38 height 20
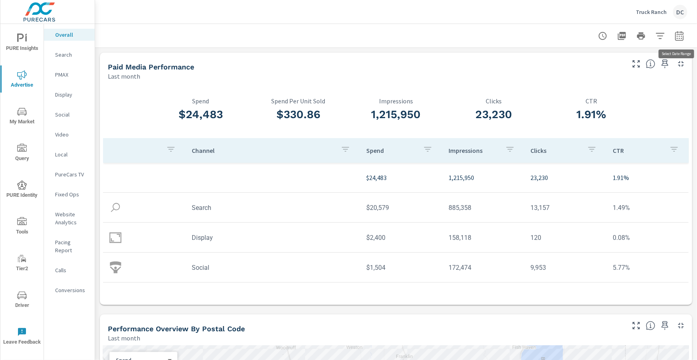
click at [683, 35] on icon "button" at bounding box center [680, 36] width 10 height 10
select select "Last month"
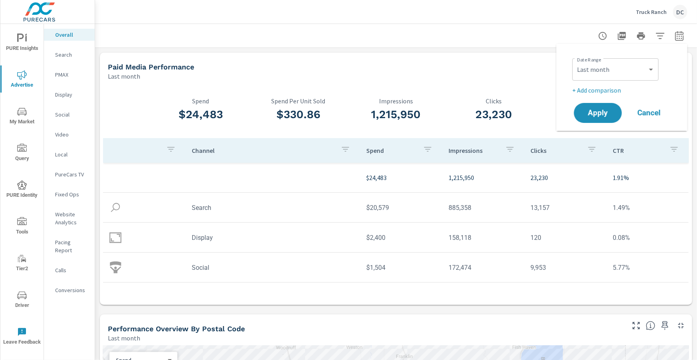
click at [613, 91] on p "+ Add comparison" at bounding box center [623, 90] width 102 height 10
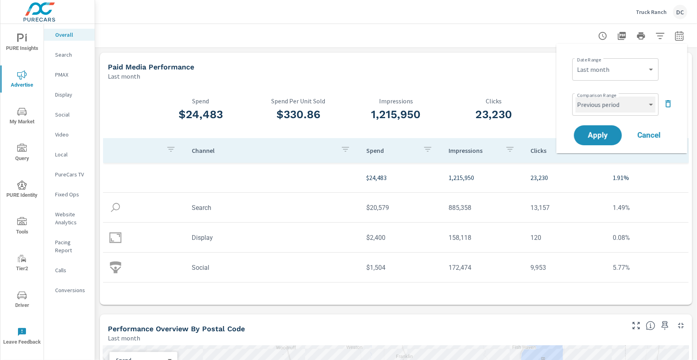
click at [610, 108] on select "Custom Previous period Previous month Previous year" at bounding box center [616, 105] width 80 height 16
click at [576, 97] on select "Custom Previous period Previous month Previous year" at bounding box center [616, 105] width 80 height 16
select select "Previous month"
click at [607, 129] on button "Apply" at bounding box center [598, 135] width 50 height 21
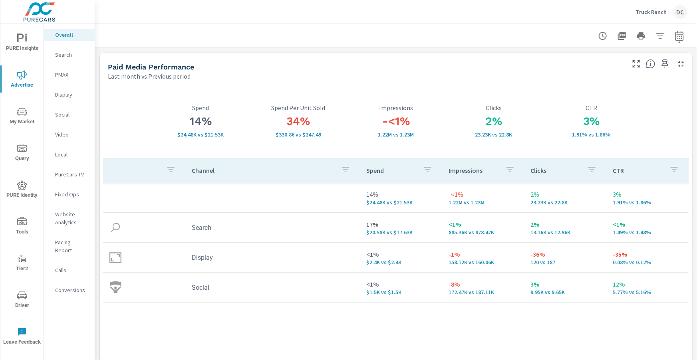
click at [64, 58] on p "Search" at bounding box center [71, 55] width 33 height 8
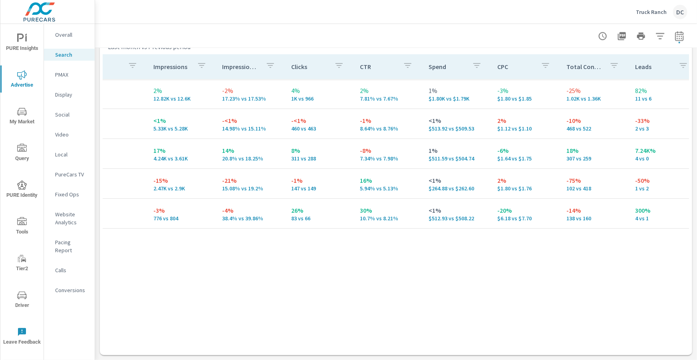
scroll to position [796, 0]
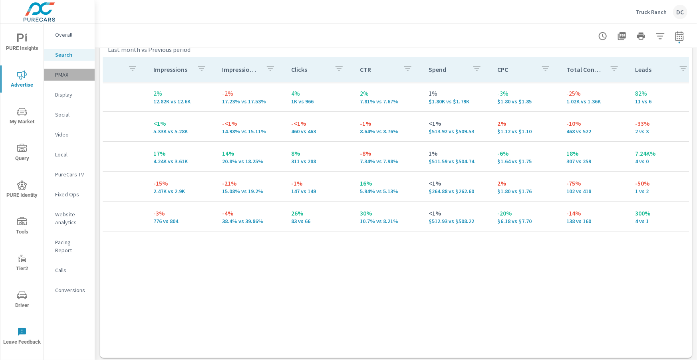
click at [64, 71] on p "PMAX" at bounding box center [71, 75] width 33 height 8
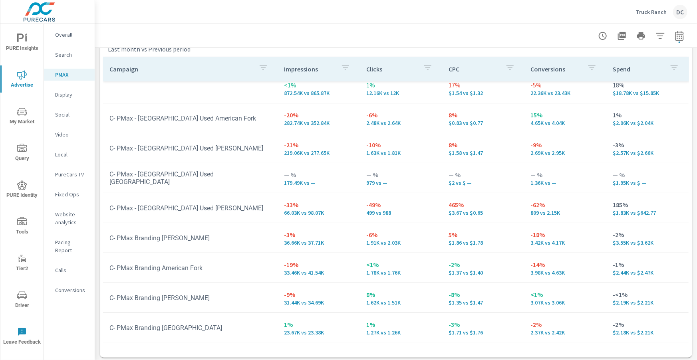
scroll to position [115, 0]
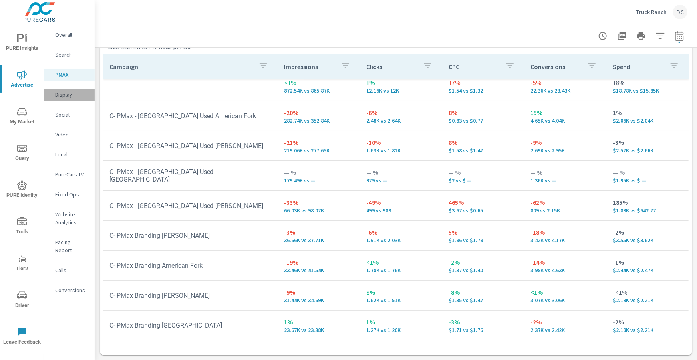
click at [63, 97] on p "Display" at bounding box center [71, 95] width 33 height 8
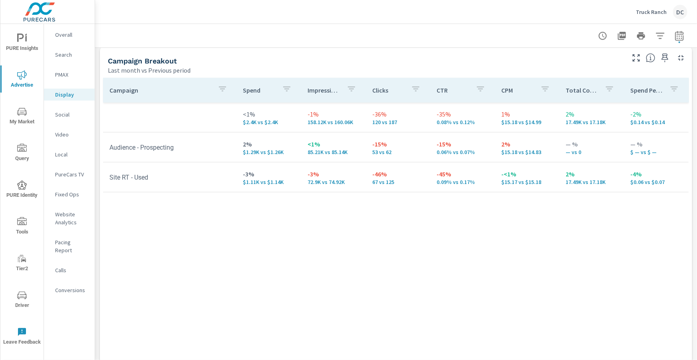
scroll to position [371, 0]
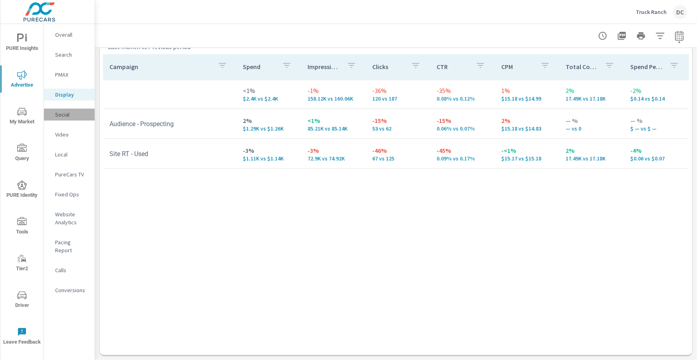
click at [55, 117] on p "Social" at bounding box center [71, 115] width 33 height 8
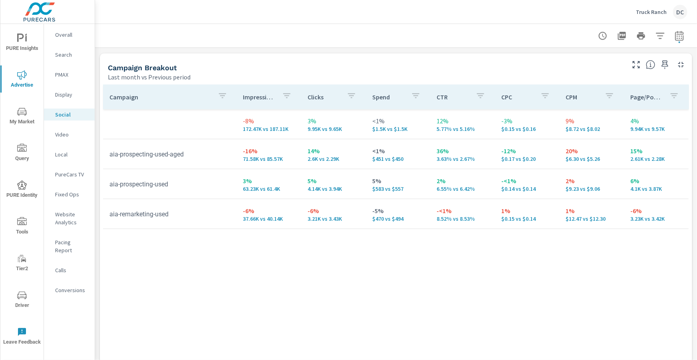
scroll to position [340, 0]
click at [660, 14] on p "Truck Ranch" at bounding box center [651, 11] width 31 height 7
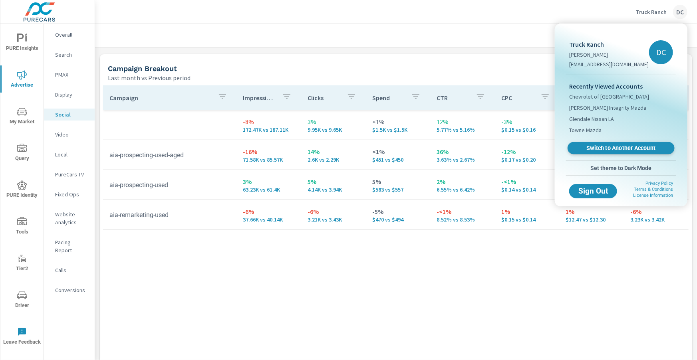
click at [607, 145] on span "Switch to Another Account" at bounding box center [621, 149] width 98 height 8
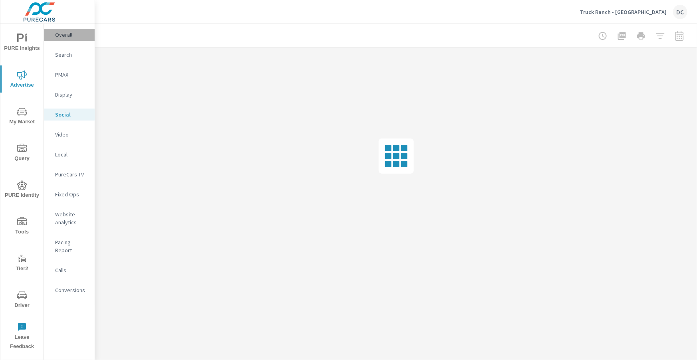
click at [59, 36] on p "Overall" at bounding box center [71, 35] width 33 height 8
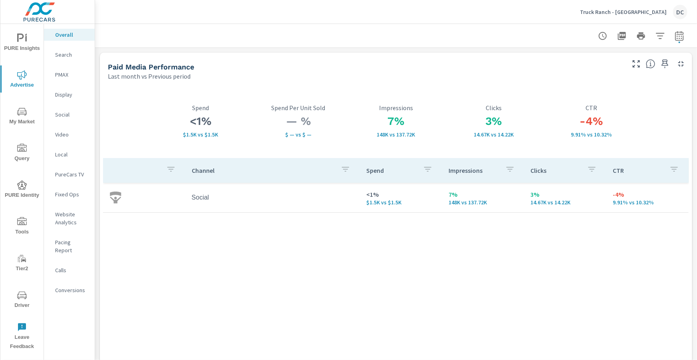
click at [62, 114] on p "Social" at bounding box center [71, 115] width 33 height 8
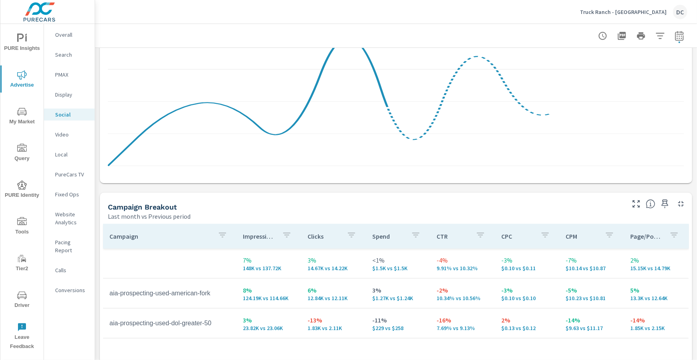
scroll to position [371, 0]
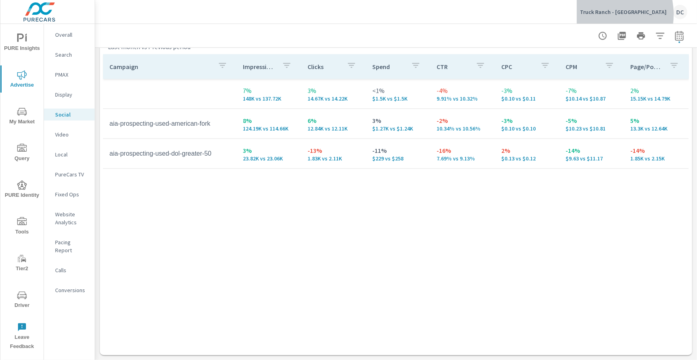
click at [612, 14] on p "Truck Ranch - [GEOGRAPHIC_DATA]" at bounding box center [623, 11] width 87 height 7
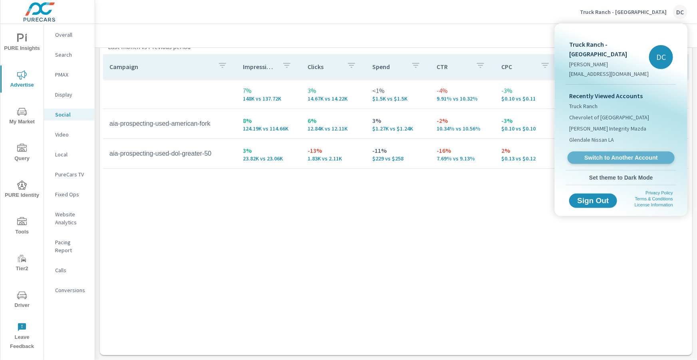
click at [602, 154] on span "Switch to Another Account" at bounding box center [621, 158] width 98 height 8
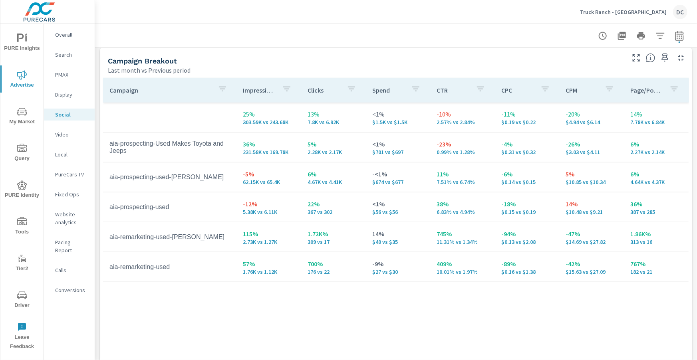
scroll to position [371, 0]
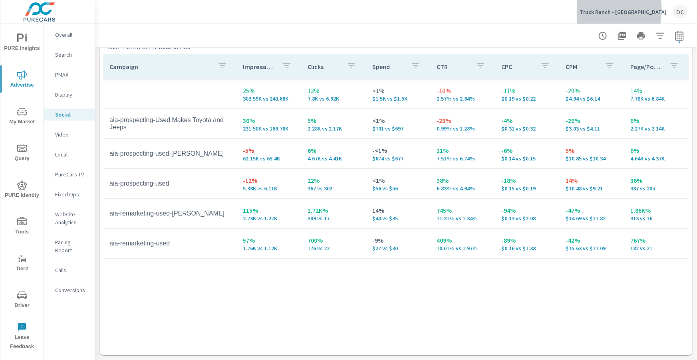
click at [615, 10] on p "Truck Ranch - [GEOGRAPHIC_DATA]" at bounding box center [623, 11] width 87 height 7
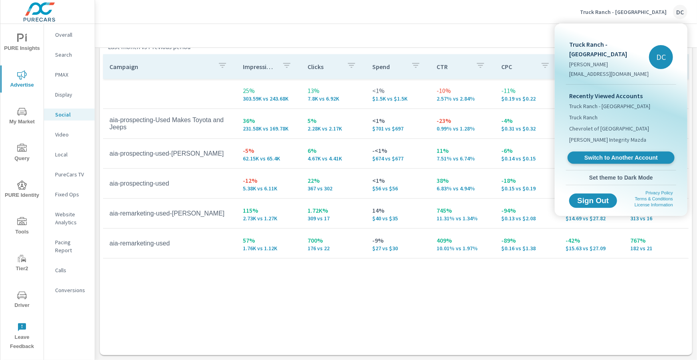
click at [612, 154] on span "Switch to Another Account" at bounding box center [621, 158] width 98 height 8
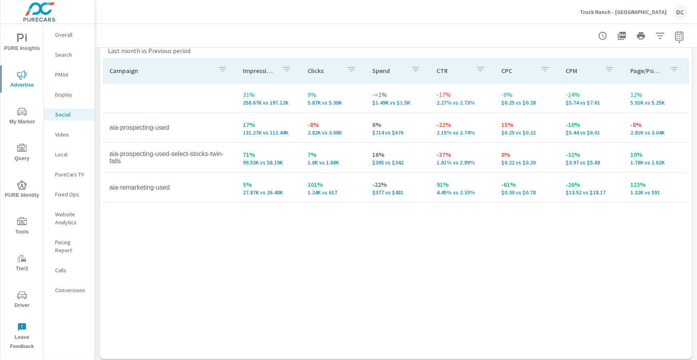
scroll to position [371, 0]
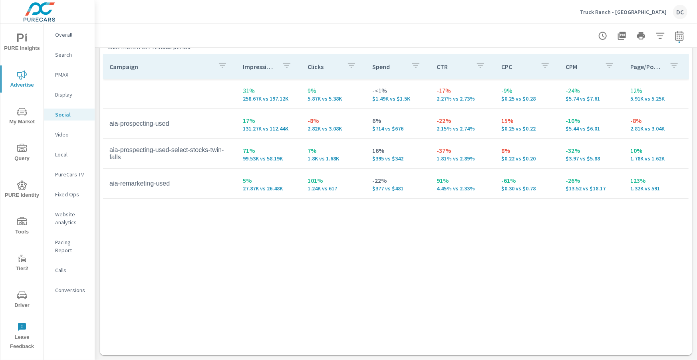
click at [621, 15] on p "Truck Ranch - [GEOGRAPHIC_DATA]" at bounding box center [623, 11] width 87 height 7
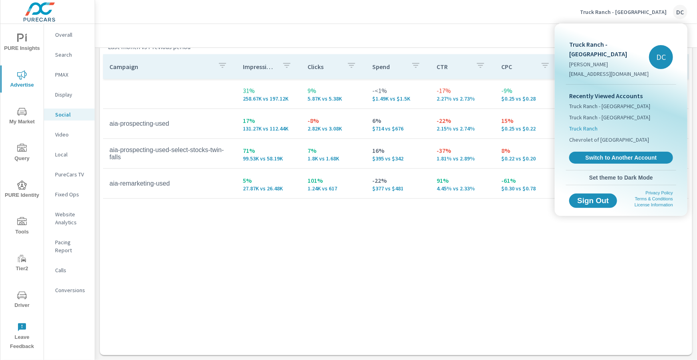
click at [598, 123] on li "Truck Ranch" at bounding box center [621, 128] width 104 height 11
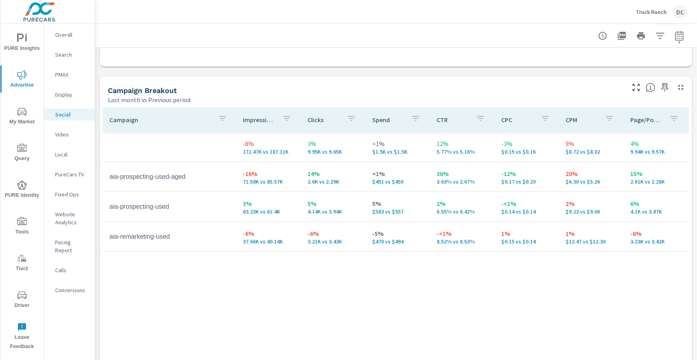
scroll to position [322, 0]
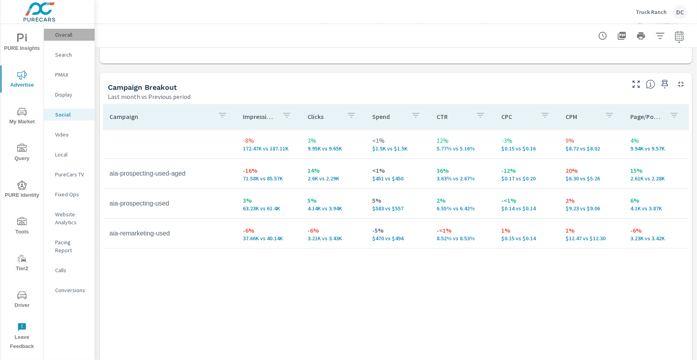
click at [57, 36] on p "Overall" at bounding box center [71, 35] width 33 height 8
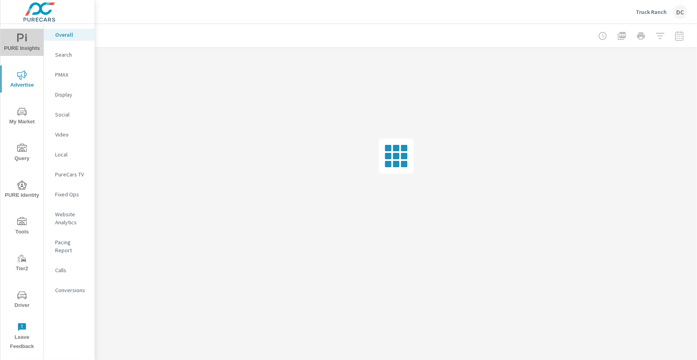
click at [26, 39] on icon "nav menu" at bounding box center [26, 39] width 2 height 6
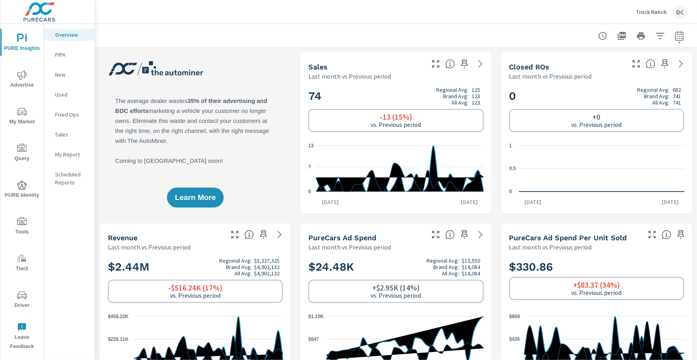
click at [71, 136] on p "Sales" at bounding box center [71, 135] width 33 height 8
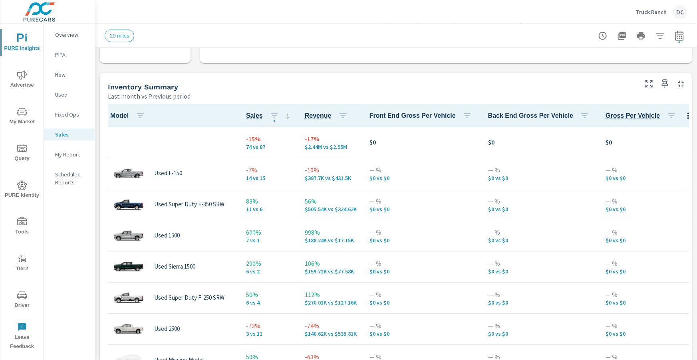
scroll to position [323, 0]
click at [661, 15] on p "Truck Ranch" at bounding box center [651, 11] width 31 height 7
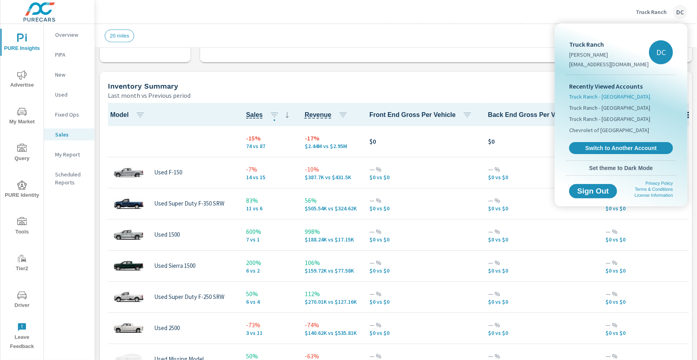
click at [621, 97] on span "Truck Ranch - [GEOGRAPHIC_DATA]" at bounding box center [609, 97] width 81 height 8
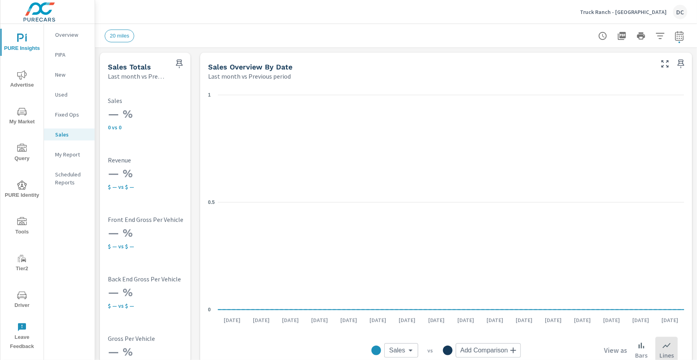
click at [638, 12] on p "Truck Ranch - [GEOGRAPHIC_DATA]" at bounding box center [623, 11] width 87 height 7
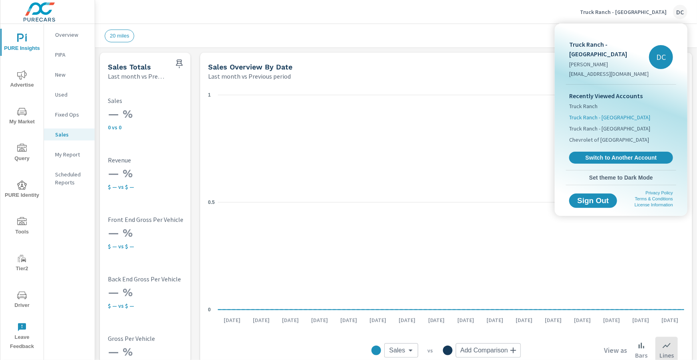
click at [609, 113] on span "Truck Ranch - [GEOGRAPHIC_DATA]" at bounding box center [609, 117] width 81 height 8
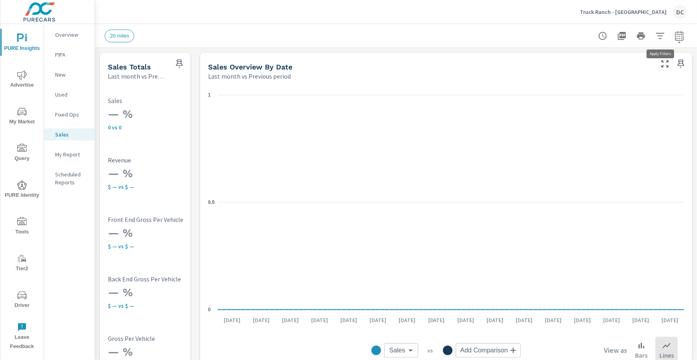
scroll to position [16, 0]
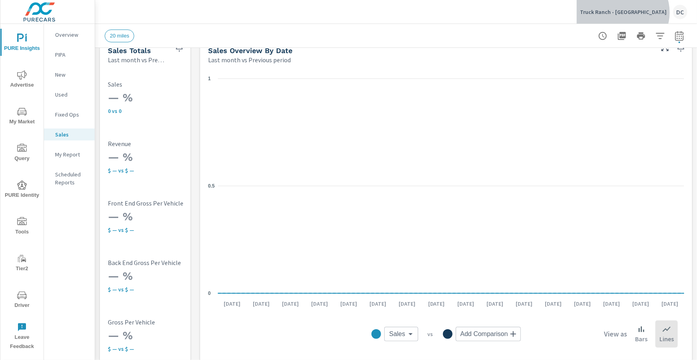
click at [653, 12] on p "Truck Ranch - [GEOGRAPHIC_DATA]" at bounding box center [623, 11] width 87 height 7
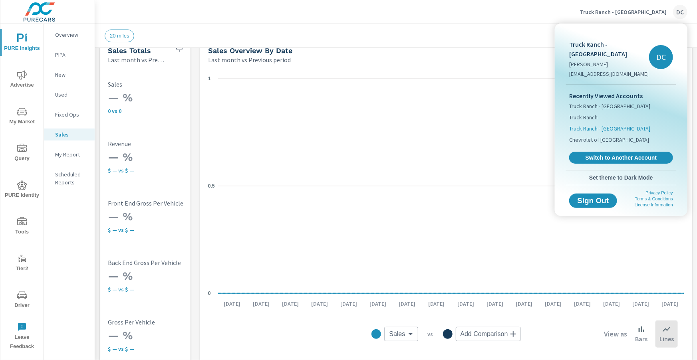
click at [626, 125] on span "Truck Ranch - [GEOGRAPHIC_DATA]" at bounding box center [609, 129] width 81 height 8
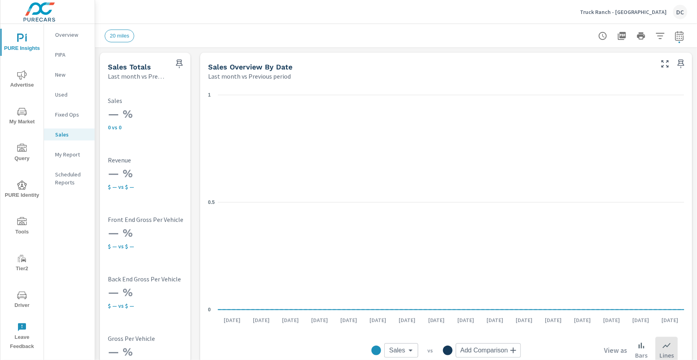
click at [595, 7] on button "Truck Ranch - [GEOGRAPHIC_DATA]" at bounding box center [634, 12] width 114 height 24
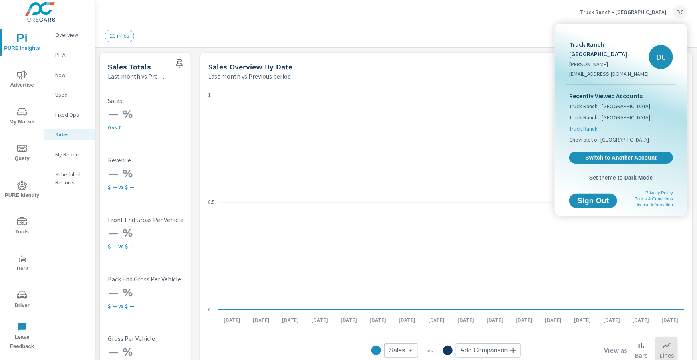
click at [594, 125] on span "Truck Ranch" at bounding box center [583, 129] width 28 height 8
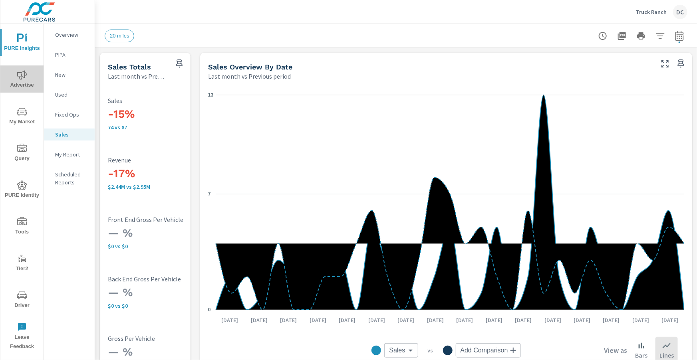
click at [19, 75] on icon "nav menu" at bounding box center [22, 75] width 10 height 10
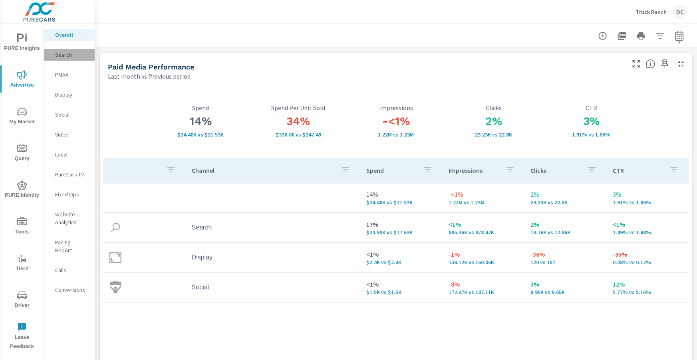
click at [58, 56] on p "Search" at bounding box center [71, 55] width 33 height 8
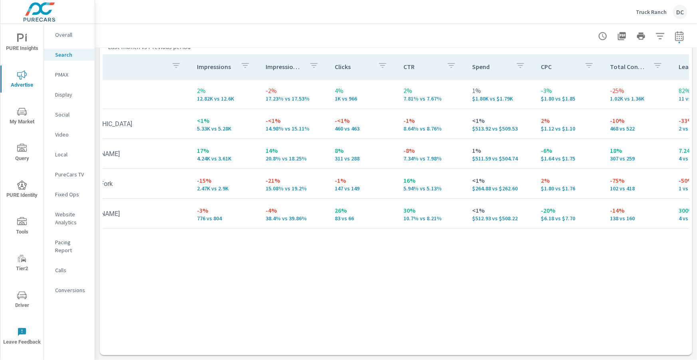
scroll to position [0, 58]
click at [62, 75] on p "PMAX" at bounding box center [71, 75] width 33 height 8
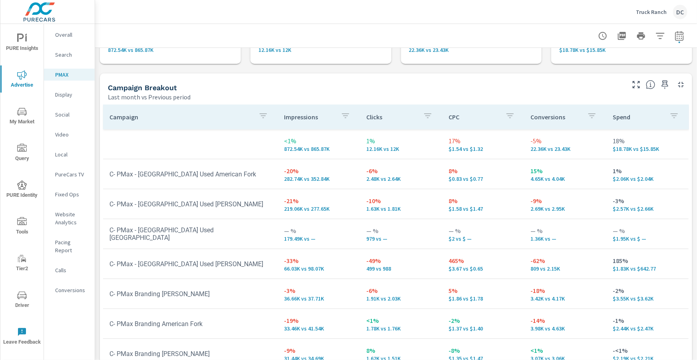
scroll to position [8, 0]
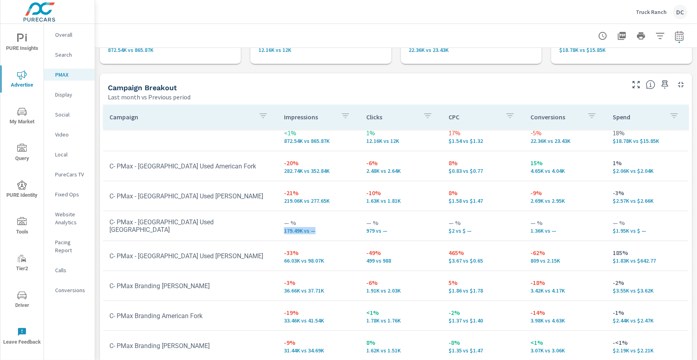
drag, startPoint x: 285, startPoint y: 230, endPoint x: 317, endPoint y: 234, distance: 32.2
click at [317, 234] on td "— % 179.49K vs —" at bounding box center [319, 226] width 82 height 29
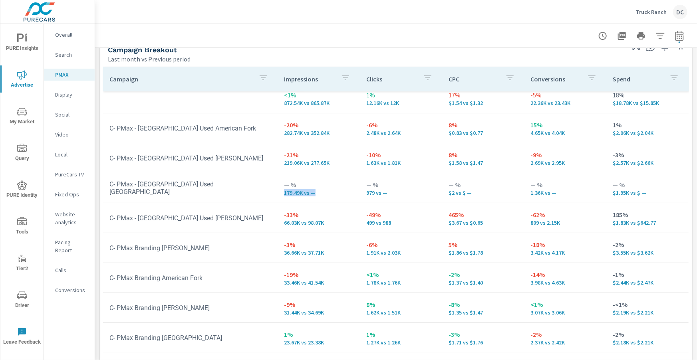
scroll to position [104, 0]
drag, startPoint x: 492, startPoint y: 221, endPoint x: 446, endPoint y: 222, distance: 46.3
click at [447, 222] on td "465% $3.67 vs $0.65" at bounding box center [483, 216] width 82 height 29
click at [490, 218] on p "$3.67 vs $0.65" at bounding box center [483, 221] width 69 height 6
drag, startPoint x: 487, startPoint y: 219, endPoint x: 441, endPoint y: 224, distance: 45.7
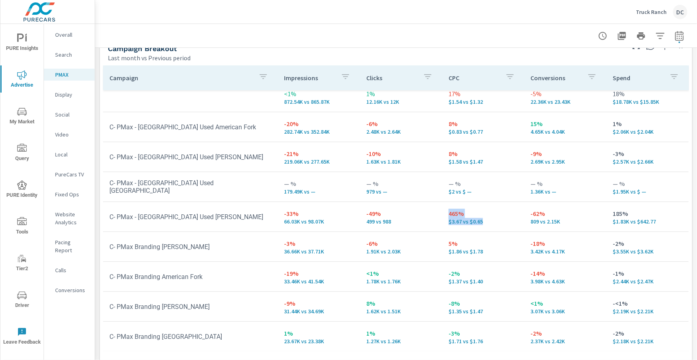
click at [441, 224] on tr "C- PMax - [GEOGRAPHIC_DATA] Used [PERSON_NAME] -33% 66.03K vs 98.07K -49% 499 v…" at bounding box center [396, 217] width 586 height 30
click at [487, 222] on p "$3.67 vs $0.65" at bounding box center [483, 221] width 69 height 6
drag, startPoint x: 330, startPoint y: 222, endPoint x: 363, endPoint y: 216, distance: 33.6
click at [280, 223] on td "-33% 66.03K vs 98.07K" at bounding box center [319, 216] width 82 height 29
drag, startPoint x: 493, startPoint y: 220, endPoint x: 423, endPoint y: 223, distance: 70.0
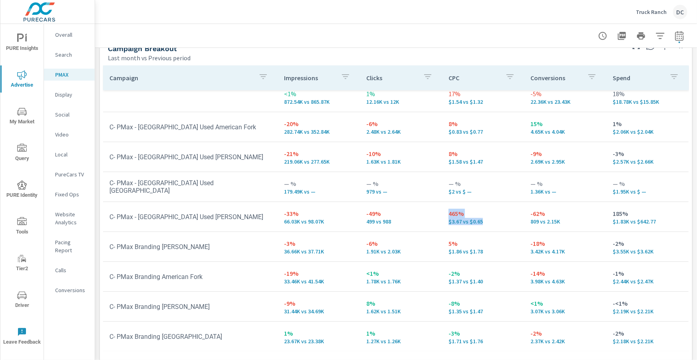
click at [423, 223] on tr "C- PMax - [GEOGRAPHIC_DATA] Used [PERSON_NAME] -33% 66.03K vs 98.07K -49% 499 v…" at bounding box center [396, 217] width 586 height 30
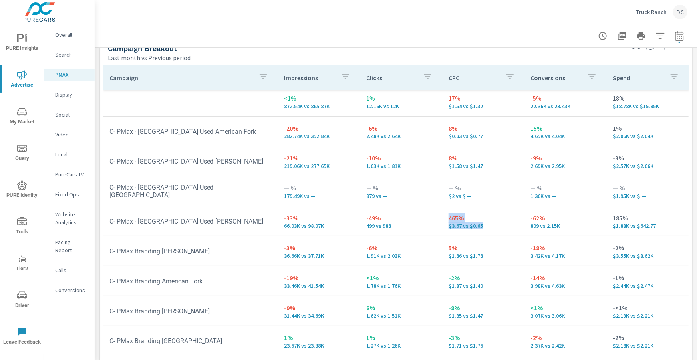
scroll to position [8, 0]
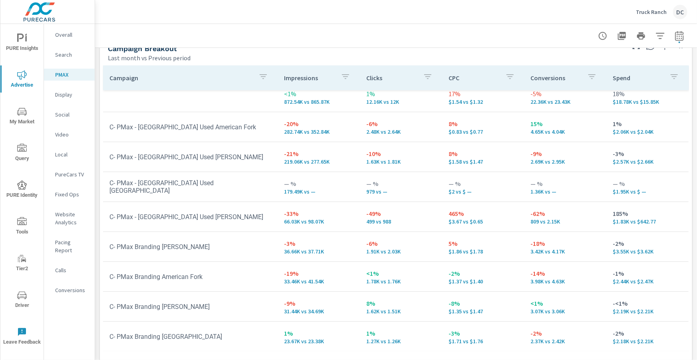
click at [518, 215] on td "465% $3.67 vs $0.65" at bounding box center [483, 216] width 82 height 29
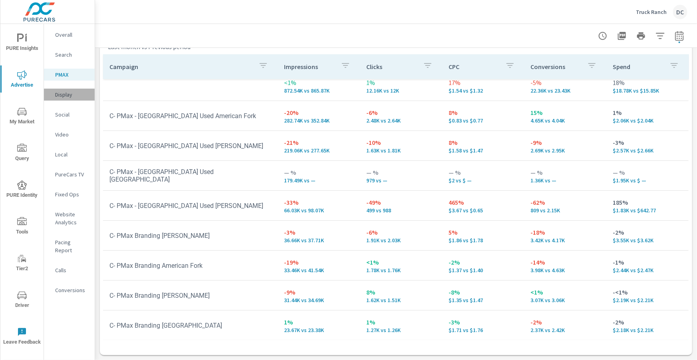
click at [61, 98] on p "Display" at bounding box center [71, 95] width 33 height 8
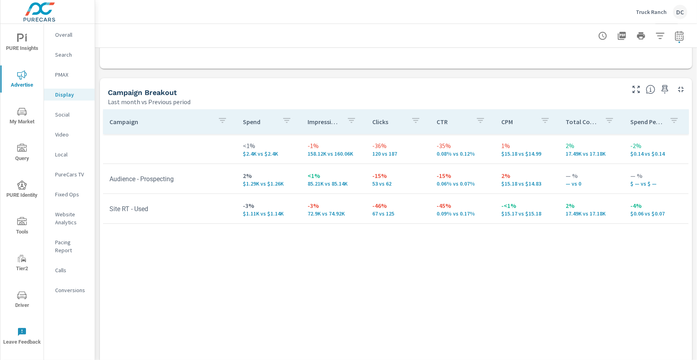
scroll to position [326, 0]
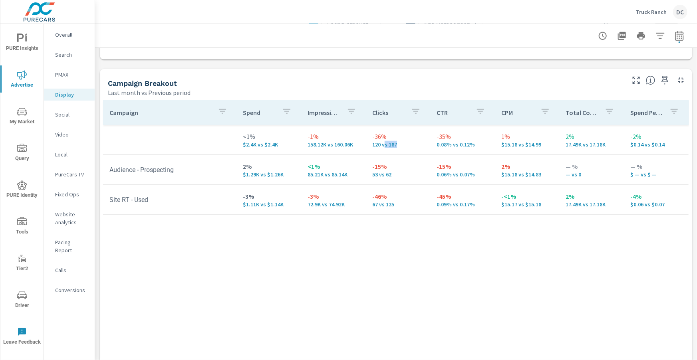
drag, startPoint x: 397, startPoint y: 144, endPoint x: 384, endPoint y: 145, distance: 12.4
click at [384, 145] on p "120 vs 187" at bounding box center [398, 144] width 52 height 6
click at [681, 35] on icon "button" at bounding box center [680, 36] width 10 height 10
select select "Last month"
select select "Previous period"
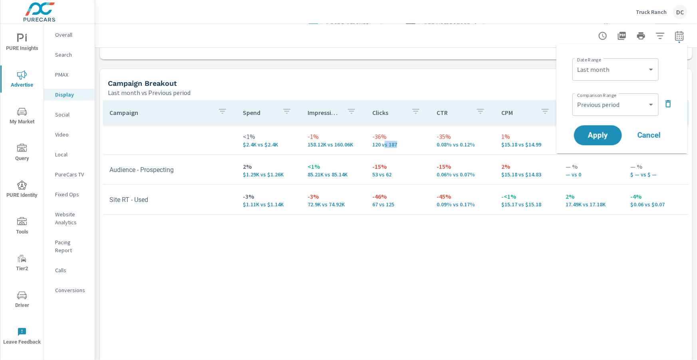
click at [669, 105] on icon "button" at bounding box center [668, 104] width 10 height 10
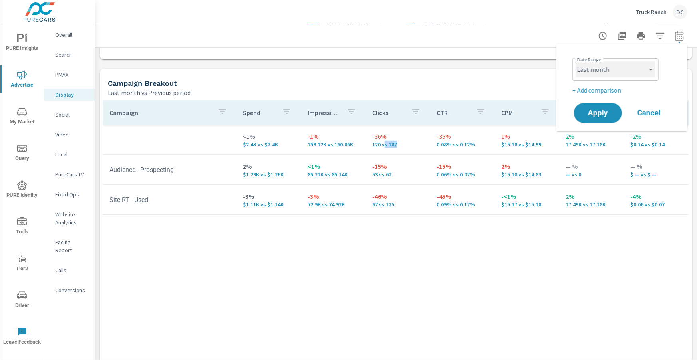
click at [629, 69] on select "Custom [DATE] Last week Last 7 days Last 14 days Last 30 days Last 45 days Last…" at bounding box center [616, 70] width 80 height 16
click at [576, 62] on select "Custom [DATE] Last week Last 7 days Last 14 days Last 30 days Last 45 days Last…" at bounding box center [616, 70] width 80 height 16
select select "Month to date"
click at [606, 117] on span "Apply" at bounding box center [598, 113] width 33 height 8
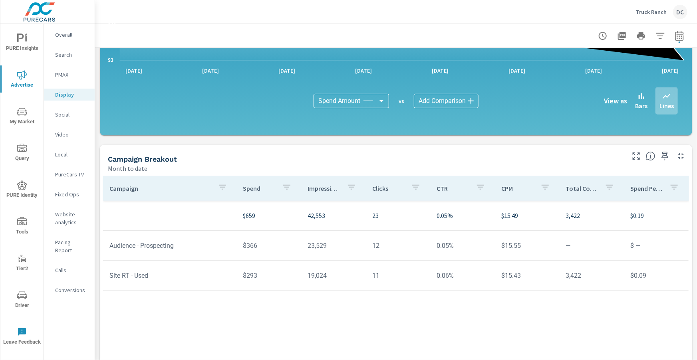
scroll to position [174, 0]
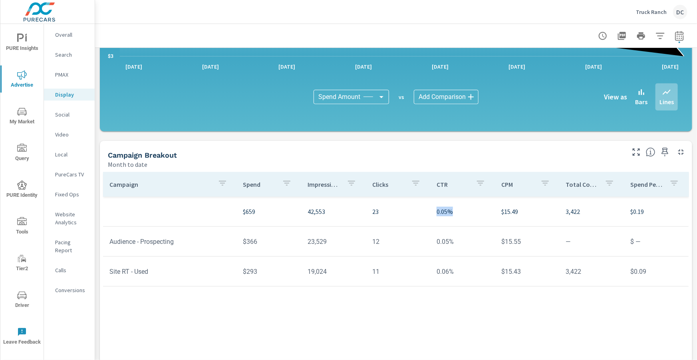
drag, startPoint x: 435, startPoint y: 212, endPoint x: 457, endPoint y: 213, distance: 22.4
click at [457, 213] on td "0.05%" at bounding box center [462, 211] width 65 height 22
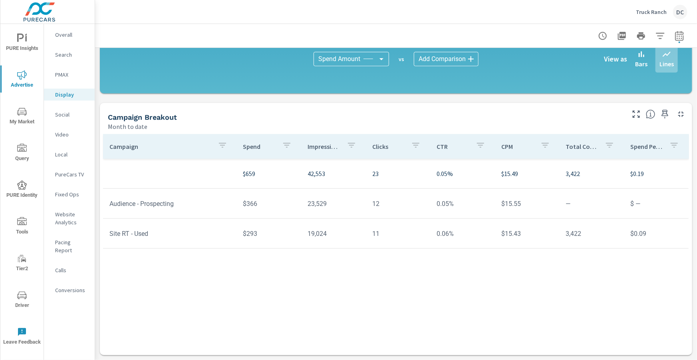
click at [472, 229] on td "0.06%" at bounding box center [462, 234] width 65 height 20
click at [680, 35] on icon "button" at bounding box center [680, 36] width 10 height 10
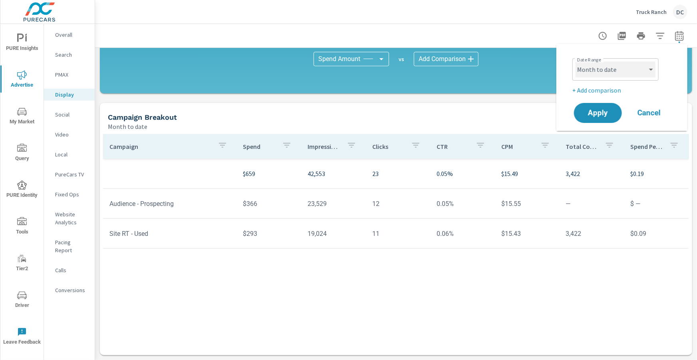
click at [642, 68] on select "Custom [DATE] Last week Last 7 days Last 14 days Last 30 days Last 45 days Last…" at bounding box center [616, 70] width 80 height 16
click at [576, 62] on select "Custom [DATE] Last week Last 7 days Last 14 days Last 30 days Last 45 days Last…" at bounding box center [616, 70] width 80 height 16
select select "Last month"
click at [619, 89] on p "+ Add comparison" at bounding box center [623, 90] width 102 height 10
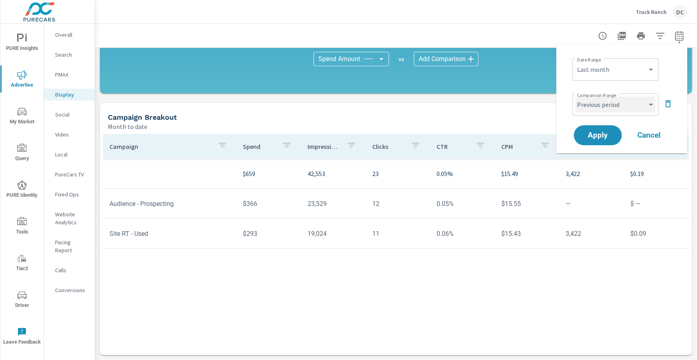
click at [603, 98] on select "Custom Previous period Previous month Previous year" at bounding box center [616, 105] width 80 height 16
click at [576, 97] on select "Custom Previous period Previous month Previous year" at bounding box center [616, 105] width 80 height 16
select select "Previous month"
click at [609, 133] on span "Apply" at bounding box center [598, 136] width 33 height 8
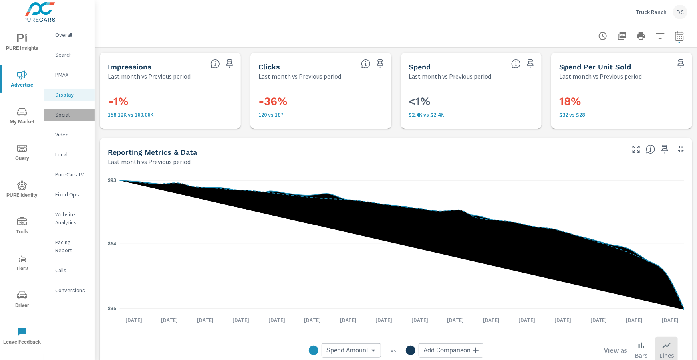
click at [67, 115] on p "Social" at bounding box center [71, 115] width 33 height 8
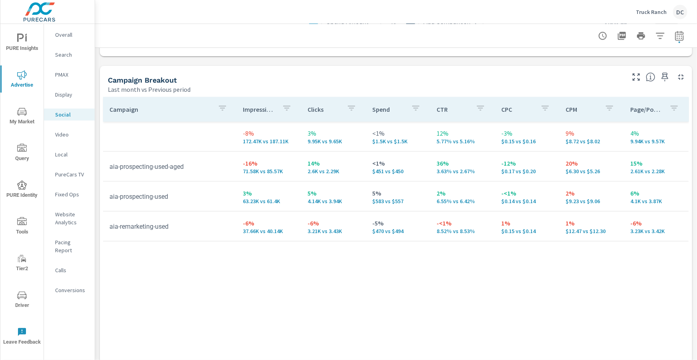
scroll to position [371, 0]
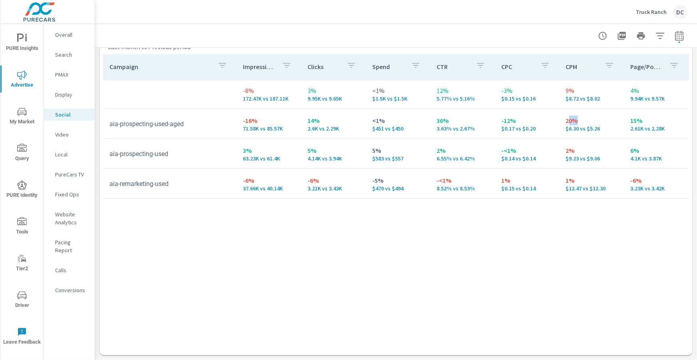
drag, startPoint x: 572, startPoint y: 123, endPoint x: 586, endPoint y: 124, distance: 13.7
click at [585, 124] on p "20%" at bounding box center [592, 121] width 52 height 10
drag, startPoint x: 242, startPoint y: 120, endPoint x: 268, endPoint y: 113, distance: 27.3
click at [260, 120] on td "-16% 71.58K vs 85.57K" at bounding box center [269, 123] width 65 height 29
click at [651, 14] on p "Truck Ranch" at bounding box center [651, 11] width 31 height 7
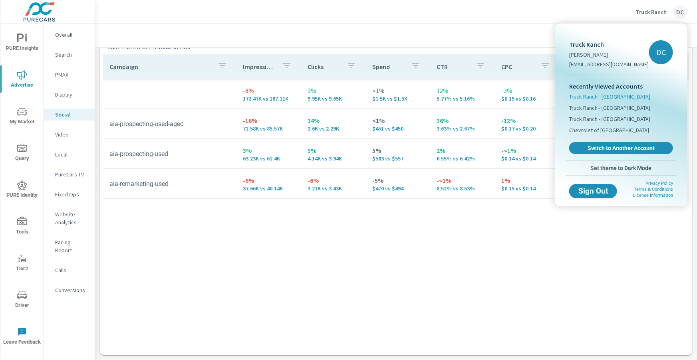
click at [618, 97] on span "Truck Ranch - [GEOGRAPHIC_DATA]" at bounding box center [609, 97] width 81 height 8
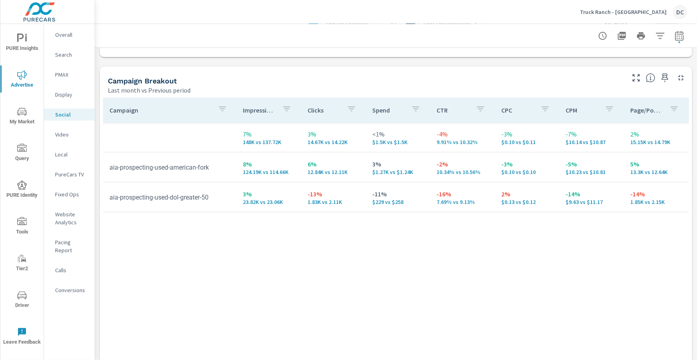
scroll to position [331, 0]
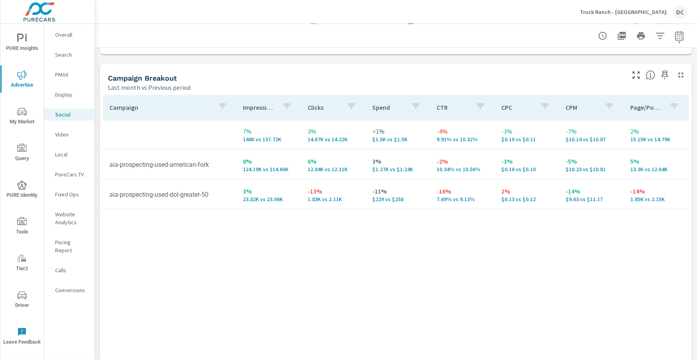
click at [642, 14] on p "Truck Ranch - [GEOGRAPHIC_DATA]" at bounding box center [623, 11] width 87 height 7
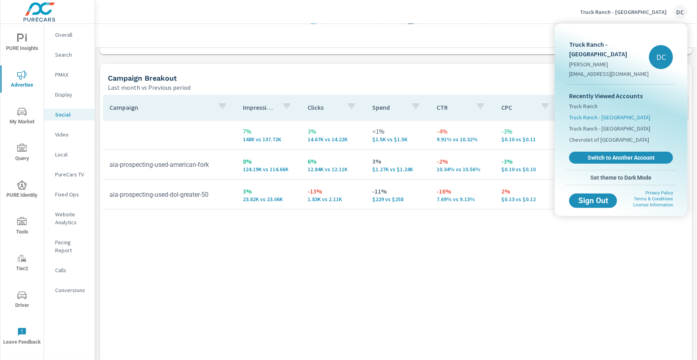
click at [613, 113] on span "Truck Ranch - [GEOGRAPHIC_DATA]" at bounding box center [609, 117] width 81 height 8
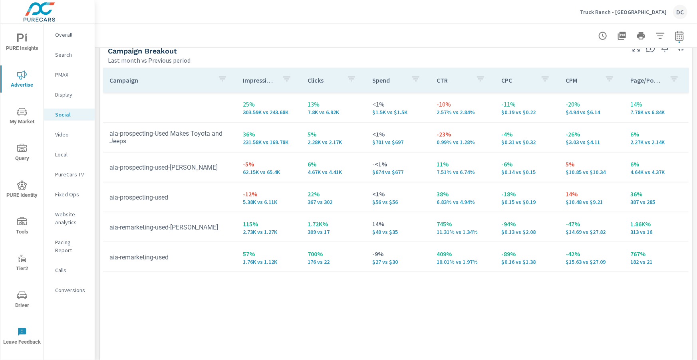
scroll to position [358, 0]
drag, startPoint x: 434, startPoint y: 133, endPoint x: 458, endPoint y: 132, distance: 24.0
click at [458, 132] on tr "aia-prospecting-Used Makes Toyota and Jeeps 36% 231.58K vs 169.78K 5% 2.28K vs …" at bounding box center [396, 137] width 586 height 30
click at [461, 133] on p "-23%" at bounding box center [463, 134] width 52 height 10
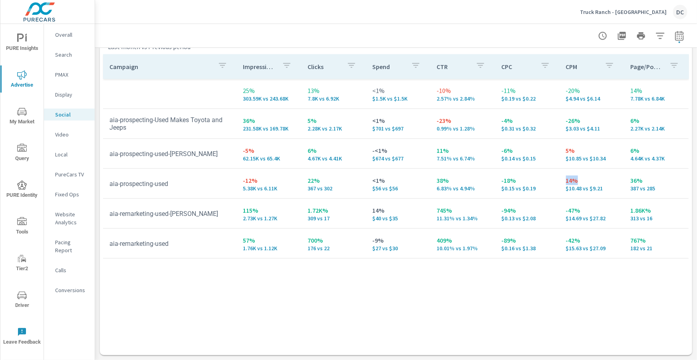
drag, startPoint x: 586, startPoint y: 181, endPoint x: 562, endPoint y: 182, distance: 24.0
click at [562, 182] on td "14% $10.48 vs $9.21" at bounding box center [592, 183] width 65 height 29
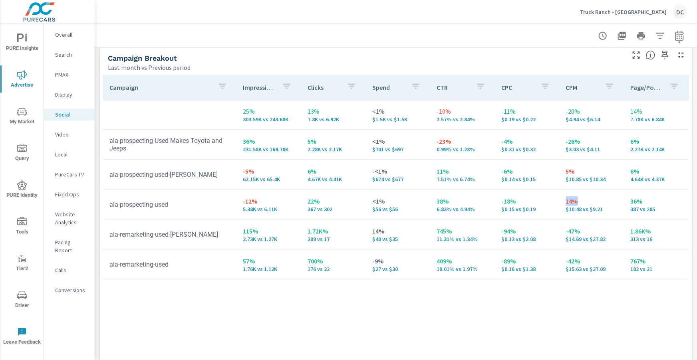
scroll to position [351, 0]
drag, startPoint x: 181, startPoint y: 142, endPoint x: 226, endPoint y: 141, distance: 45.5
click at [226, 141] on td "aia-prospecting-Used Makes Toyota and Jeeps" at bounding box center [170, 144] width 134 height 28
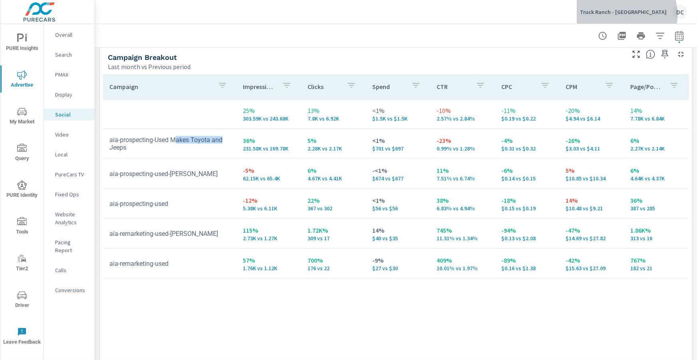
click at [656, 15] on p "Truck Ranch - [GEOGRAPHIC_DATA]" at bounding box center [623, 11] width 87 height 7
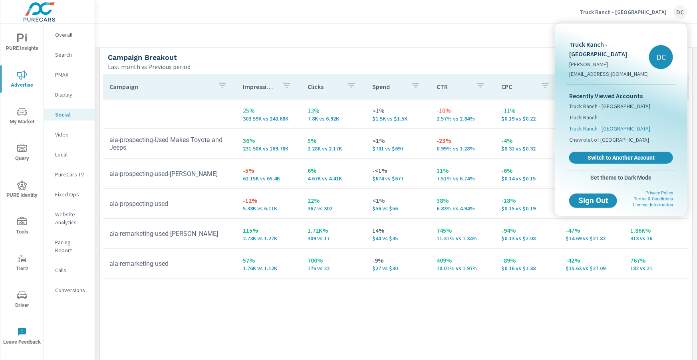
click at [594, 125] on span "Truck Ranch - [GEOGRAPHIC_DATA]" at bounding box center [609, 129] width 81 height 8
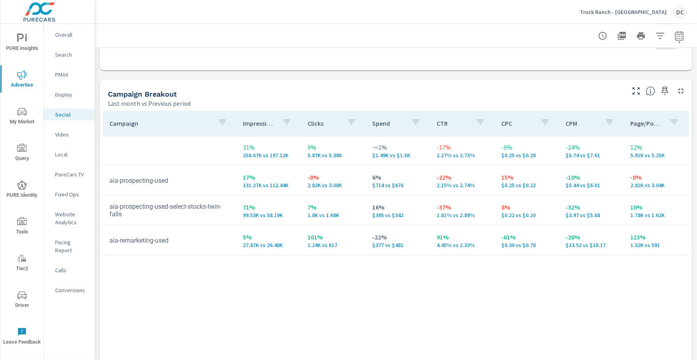
scroll to position [331, 0]
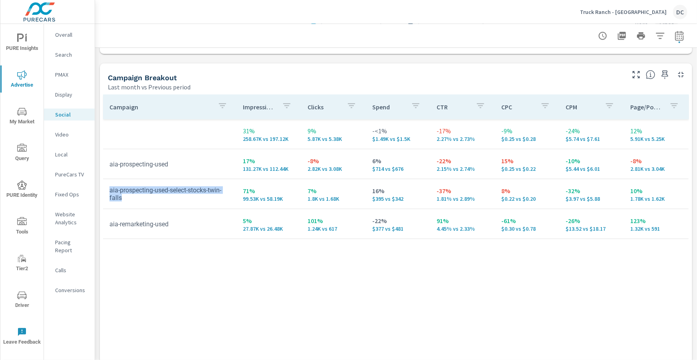
drag, startPoint x: 138, startPoint y: 197, endPoint x: 105, endPoint y: 191, distance: 34.2
click at [105, 191] on td "aia-prospecting-used-select-stocks-twin-falls" at bounding box center [170, 194] width 134 height 28
copy td "aia-prospecting-used-select-stocks-twin-falls"
